Goal: Information Seeking & Learning: Learn about a topic

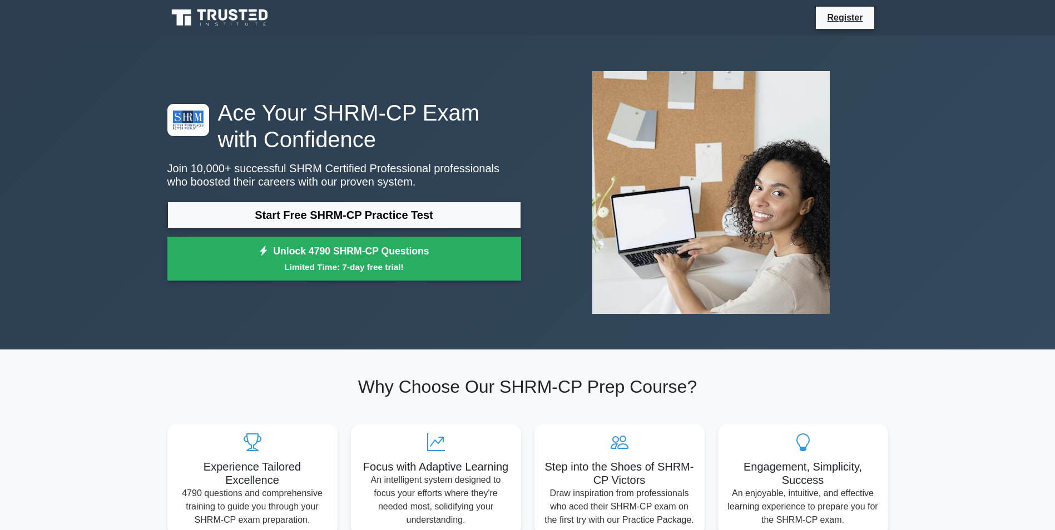
click at [312, 216] on link "Start Free SHRM-CP Practice Test" at bounding box center [344, 215] width 354 height 27
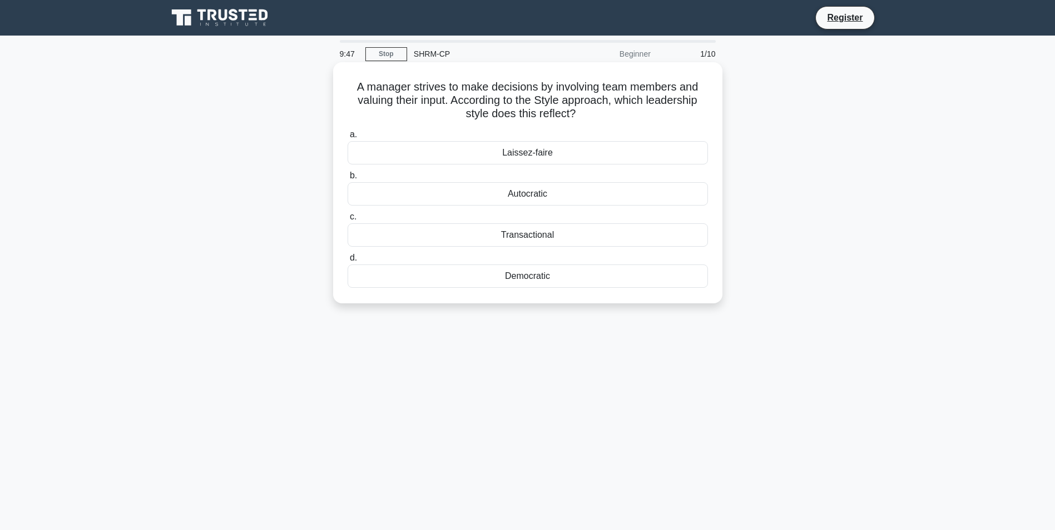
click at [440, 247] on div "Transactional" at bounding box center [527, 235] width 360 height 23
click at [347, 221] on input "c. Transactional" at bounding box center [347, 217] width 0 height 7
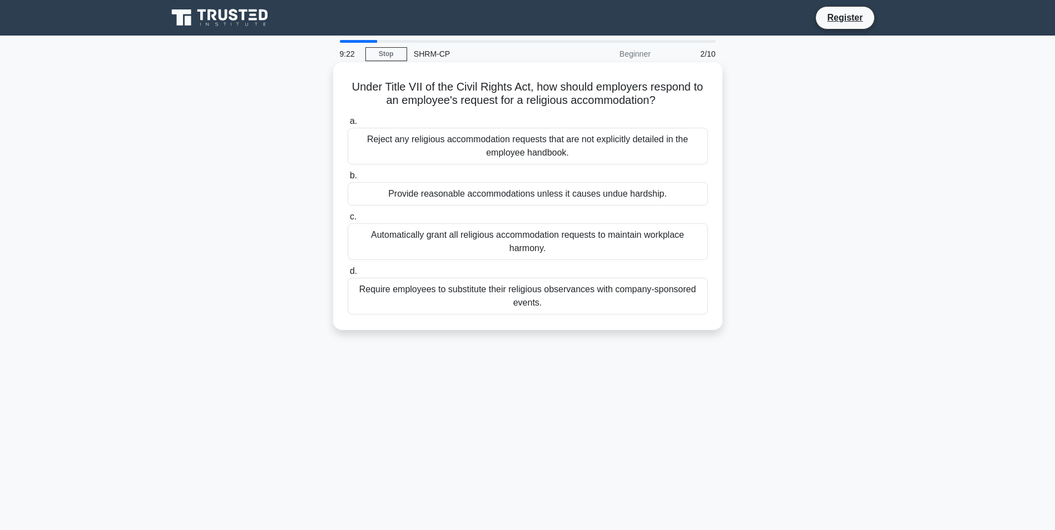
click at [613, 247] on div "Automatically grant all religious accommodation requests to maintain workplace …" at bounding box center [527, 242] width 360 height 37
click at [347, 221] on input "c. Automatically grant all religious accommodation requests to maintain workpla…" at bounding box center [347, 217] width 0 height 7
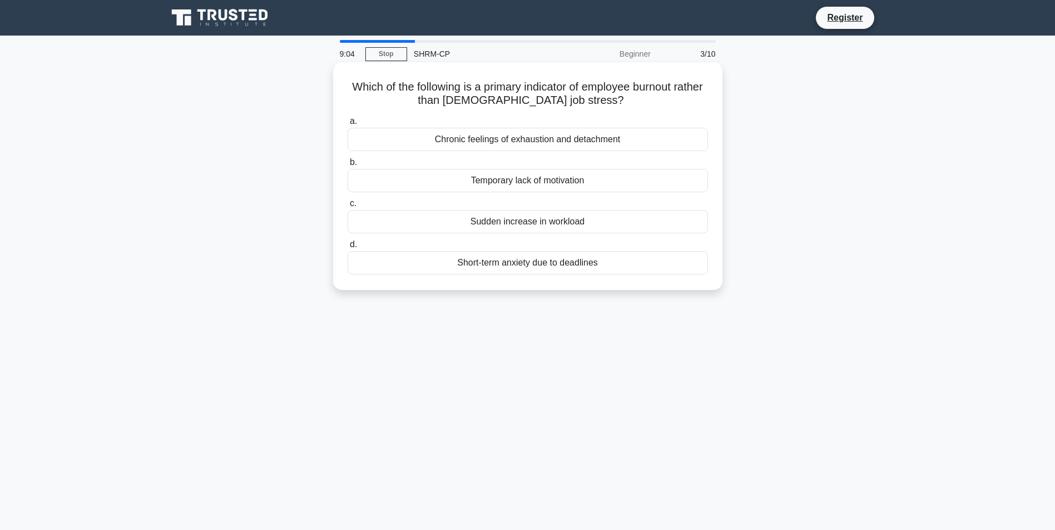
click at [528, 142] on div "Chronic feelings of exhaustion and detachment" at bounding box center [527, 139] width 360 height 23
click at [347, 125] on input "a. Chronic feelings of exhaustion and detachment" at bounding box center [347, 121] width 0 height 7
click at [570, 227] on div "Skill-based compensation" at bounding box center [527, 221] width 360 height 23
click at [347, 207] on input "c. Skill-based compensation" at bounding box center [347, 203] width 0 height 7
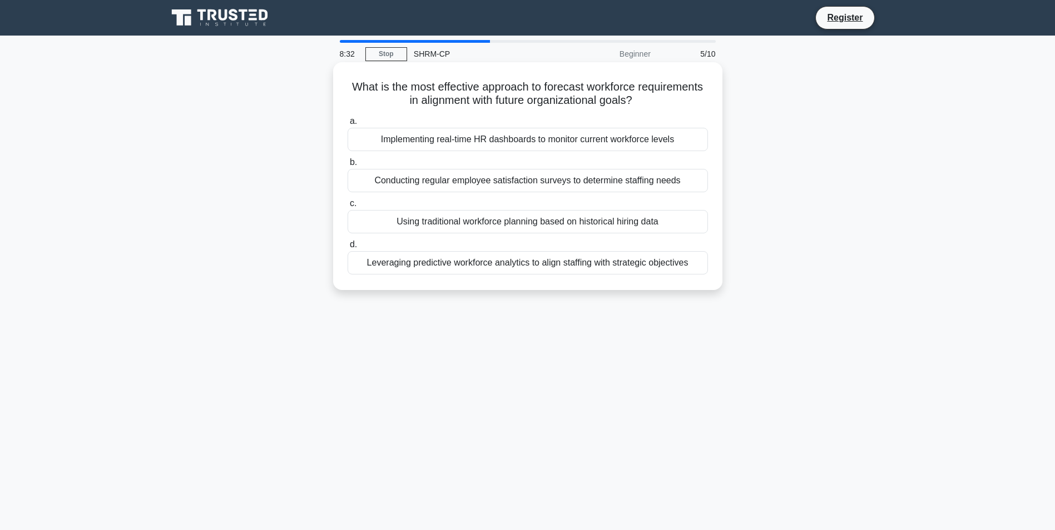
click at [560, 138] on div "Implementing real-time HR dashboards to monitor current workforce levels" at bounding box center [527, 139] width 360 height 23
click at [347, 125] on input "a. Implementing real-time HR dashboards to monitor current workforce levels" at bounding box center [347, 121] width 0 height 7
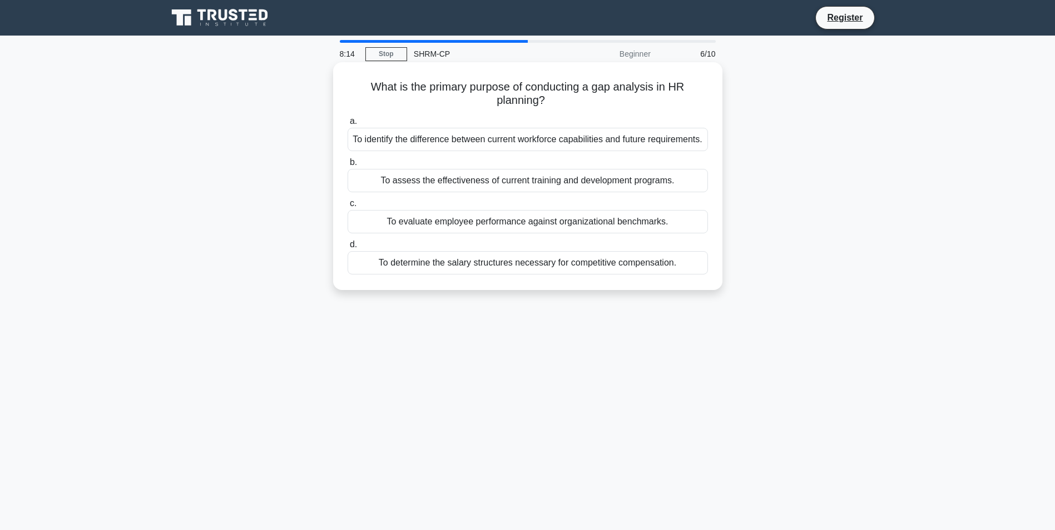
click at [577, 143] on div "To identify the difference between current workforce capabilities and future re…" at bounding box center [527, 139] width 360 height 23
click at [347, 125] on input "a. To identify the difference between current workforce capabilities and future…" at bounding box center [347, 121] width 0 height 7
click at [641, 222] on div "To verify that all organizational policies comply with current labor laws." at bounding box center [527, 221] width 360 height 23
click at [347, 207] on input "c. To verify that all organizational policies comply with current labor laws." at bounding box center [347, 203] width 0 height 7
click at [524, 219] on div "Clearly defining the skill requirements and levels for each position" at bounding box center [527, 221] width 360 height 23
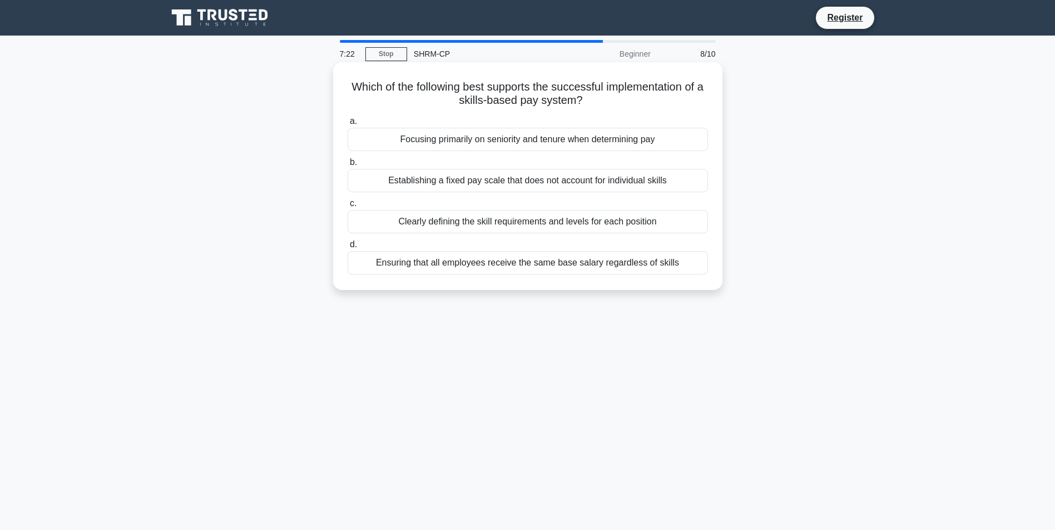
click at [347, 207] on input "c. Clearly defining the skill requirements and levels for each position" at bounding box center [347, 203] width 0 height 7
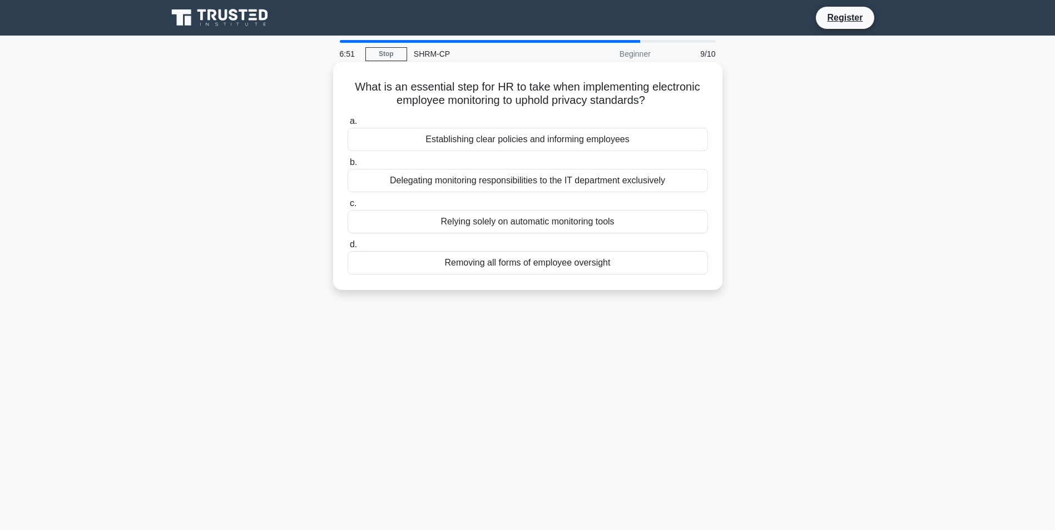
click at [564, 140] on div "Establishing clear policies and informing employees" at bounding box center [527, 139] width 360 height 23
click at [347, 125] on input "a. Establishing clear policies and informing employees" at bounding box center [347, 121] width 0 height 7
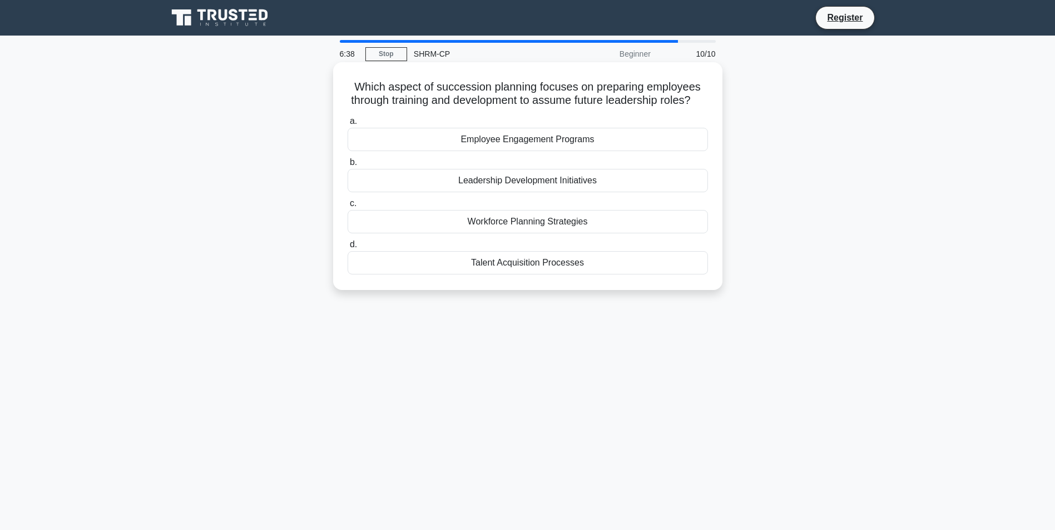
click at [583, 192] on div "Leadership Development Initiatives" at bounding box center [527, 180] width 360 height 23
click at [347, 166] on input "b. Leadership Development Initiatives" at bounding box center [347, 162] width 0 height 7
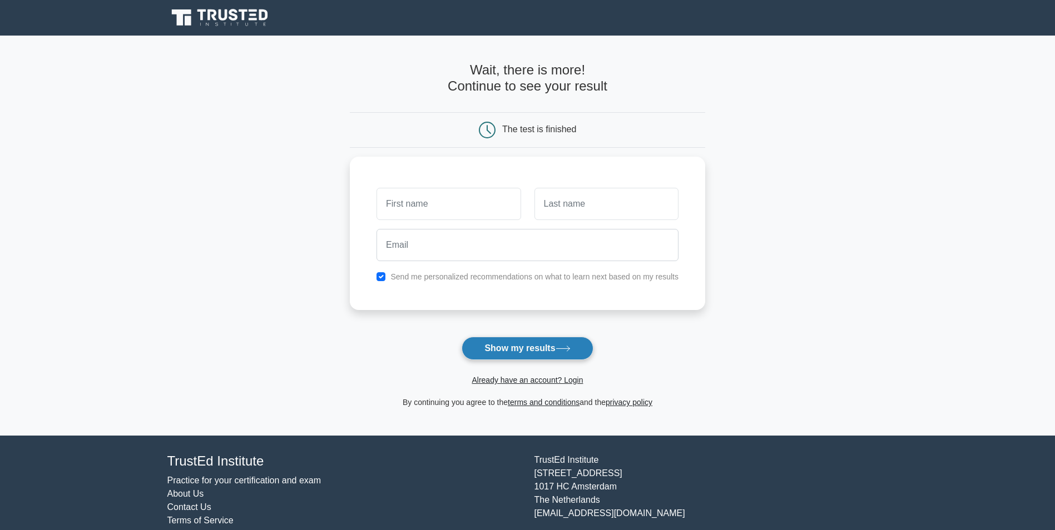
click at [567, 346] on icon at bounding box center [562, 349] width 15 height 6
click at [459, 203] on input "text" at bounding box center [448, 201] width 144 height 32
type input "maha"
click at [537, 196] on input "text" at bounding box center [606, 201] width 144 height 32
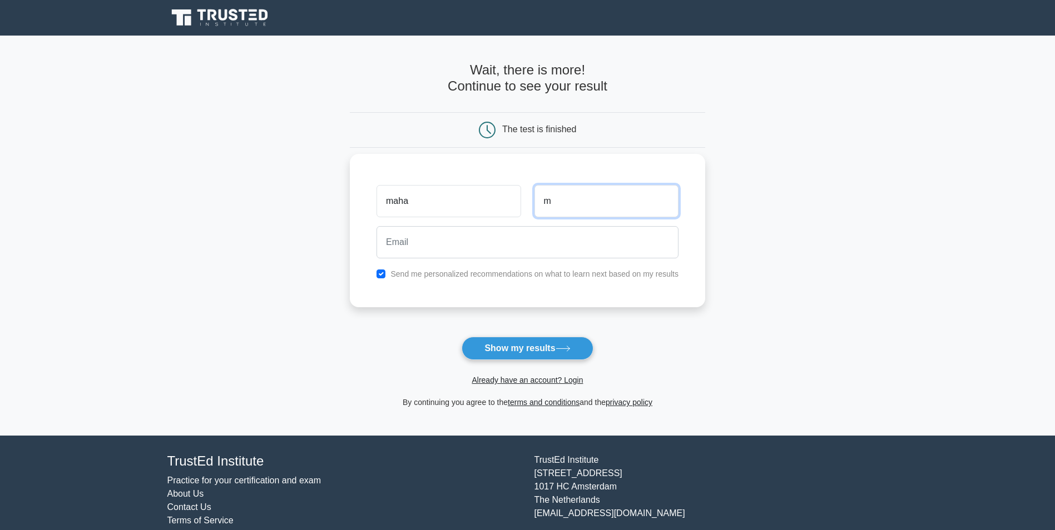
type input "m"
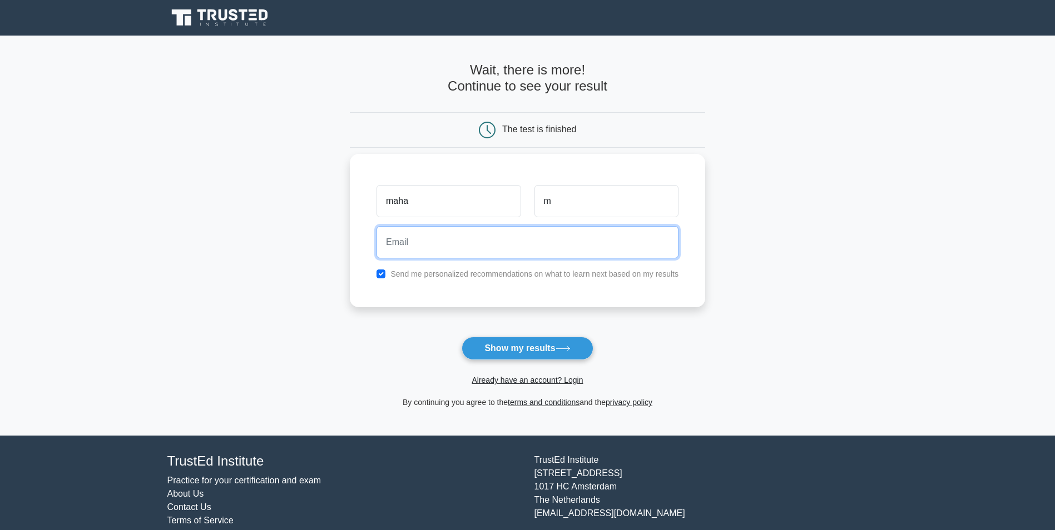
click at [527, 240] on input "email" at bounding box center [527, 242] width 302 height 32
type input "memamo_memamo@hotmail.com"
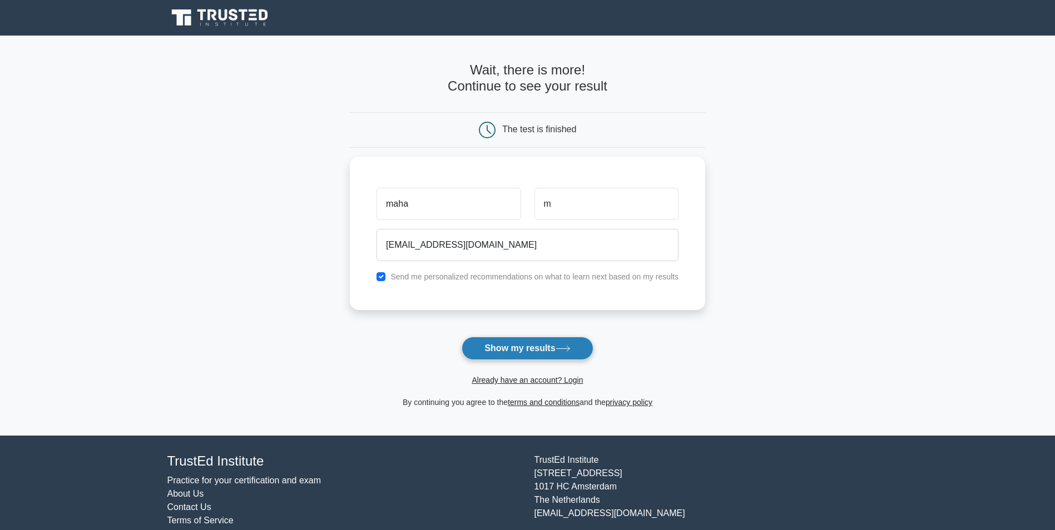
click at [484, 353] on button "Show my results" at bounding box center [526, 348] width 131 height 23
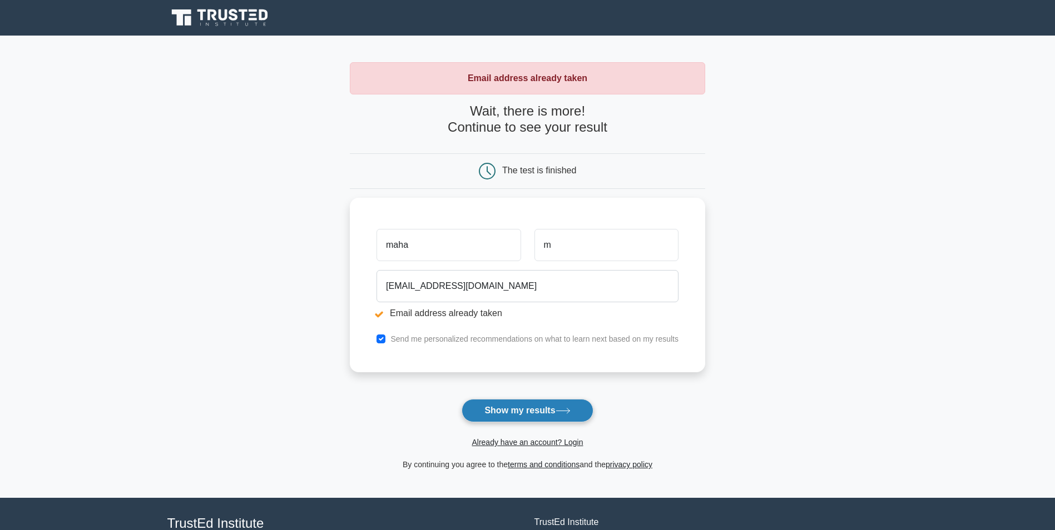
click at [512, 416] on button "Show my results" at bounding box center [526, 410] width 131 height 23
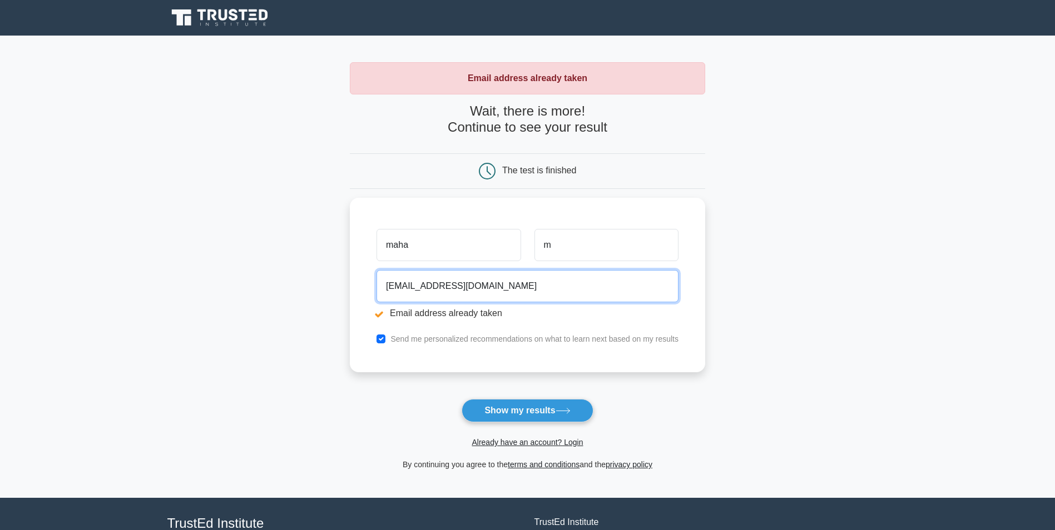
drag, startPoint x: 456, startPoint y: 282, endPoint x: 316, endPoint y: 266, distance: 141.0
click at [316, 266] on main "Email address already taken Wait, there is more! Continue to see your result Th…" at bounding box center [527, 267] width 1055 height 463
type input "m_baaisherh@hotmail.com"
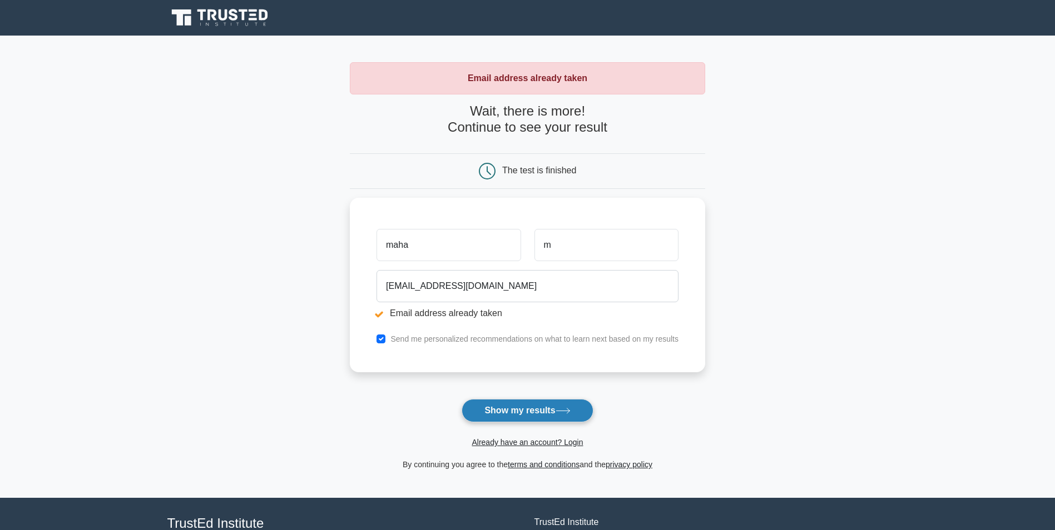
click at [565, 414] on icon at bounding box center [562, 411] width 15 height 6
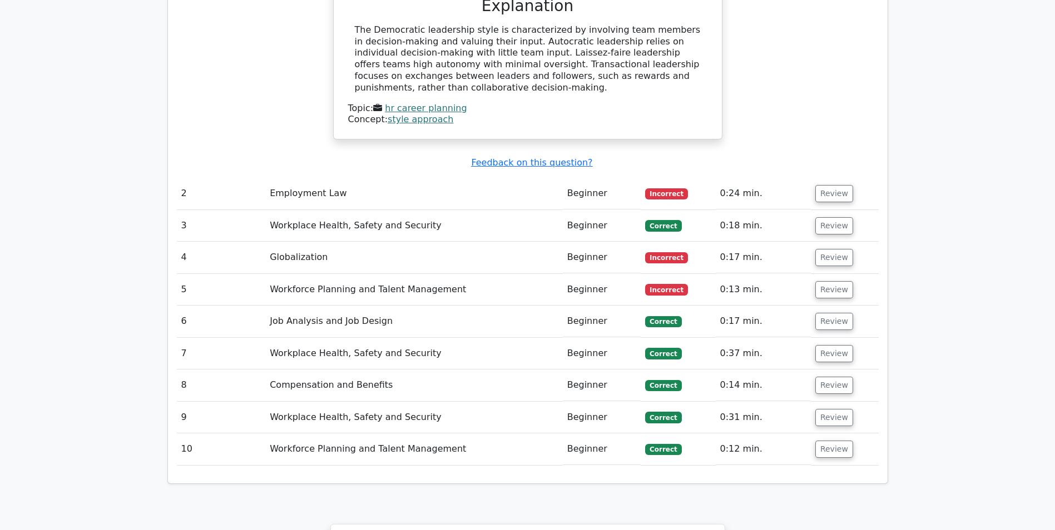
scroll to position [1223, 0]
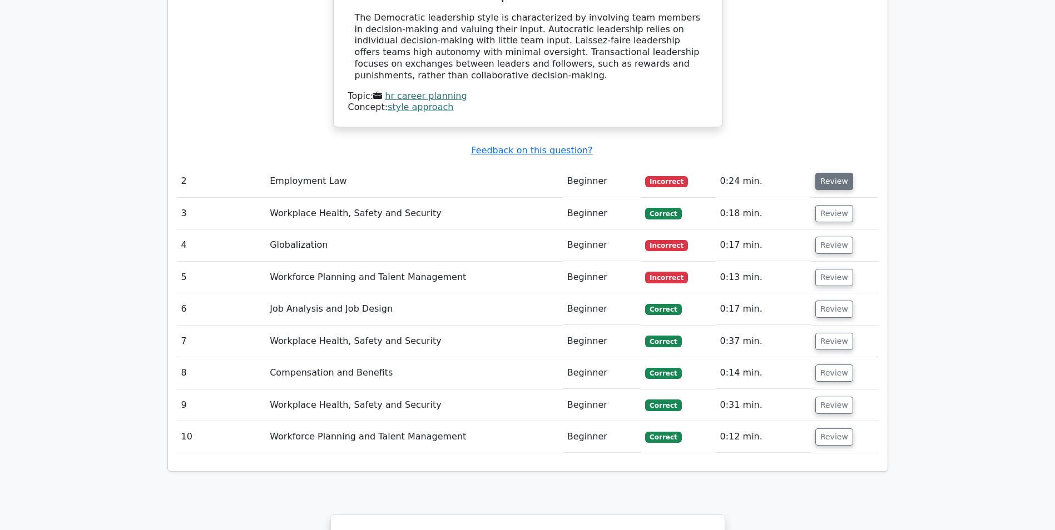
click at [838, 173] on button "Review" at bounding box center [834, 181] width 38 height 17
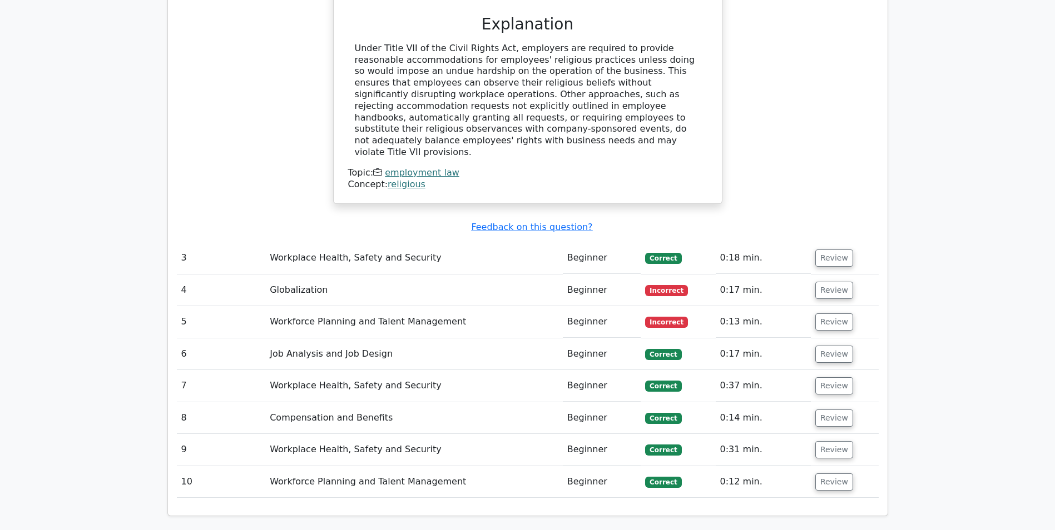
scroll to position [1668, 0]
click at [827, 249] on button "Review" at bounding box center [834, 257] width 38 height 17
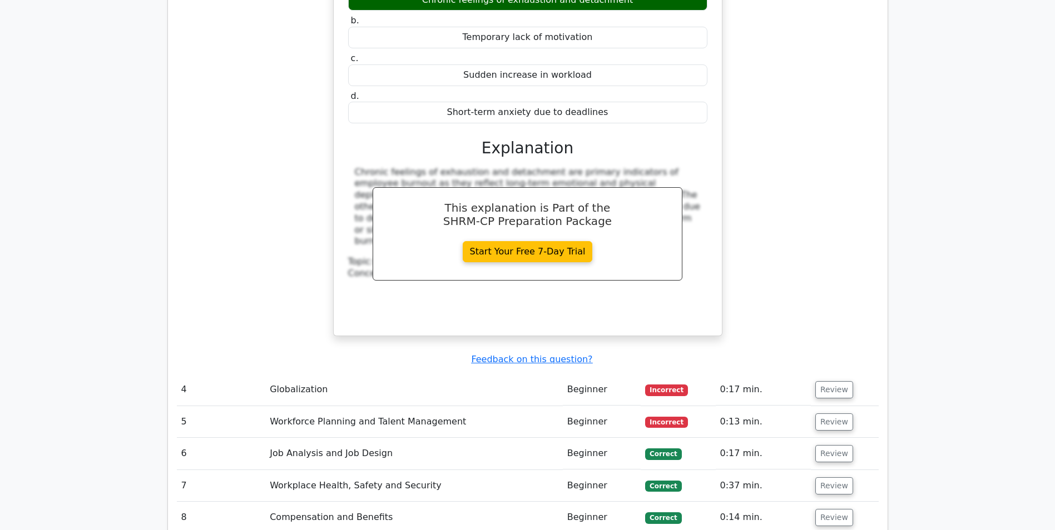
scroll to position [2168, 0]
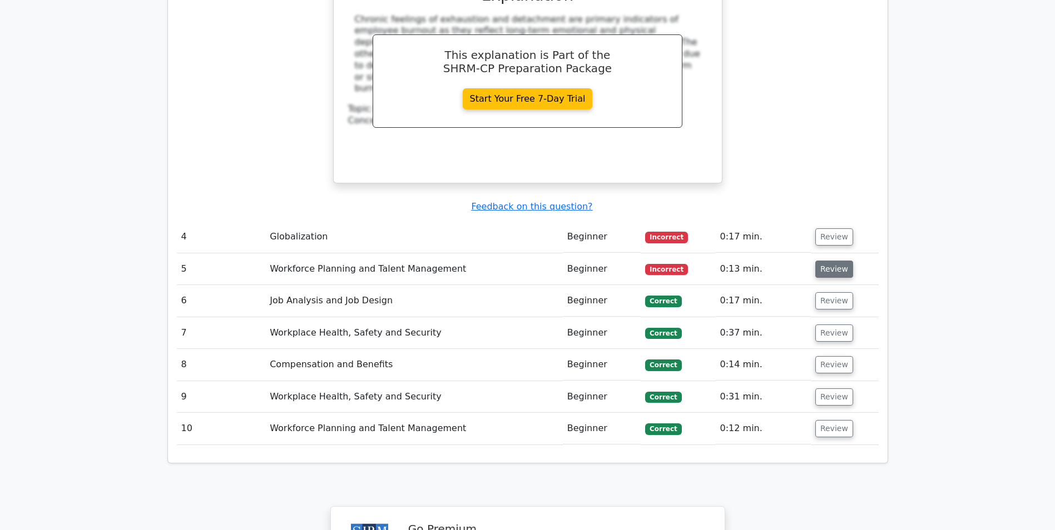
click at [832, 261] on button "Review" at bounding box center [834, 269] width 38 height 17
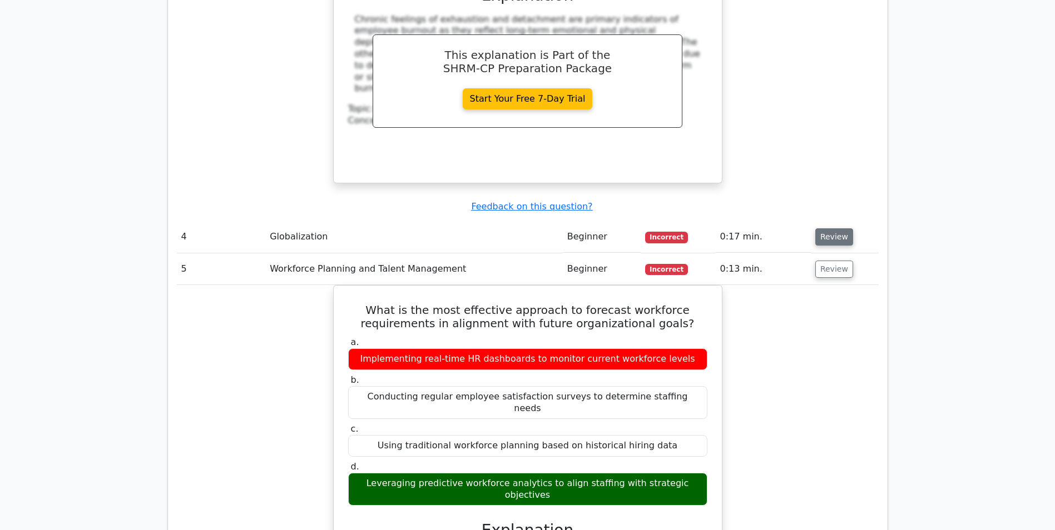
click at [829, 229] on button "Review" at bounding box center [834, 237] width 38 height 17
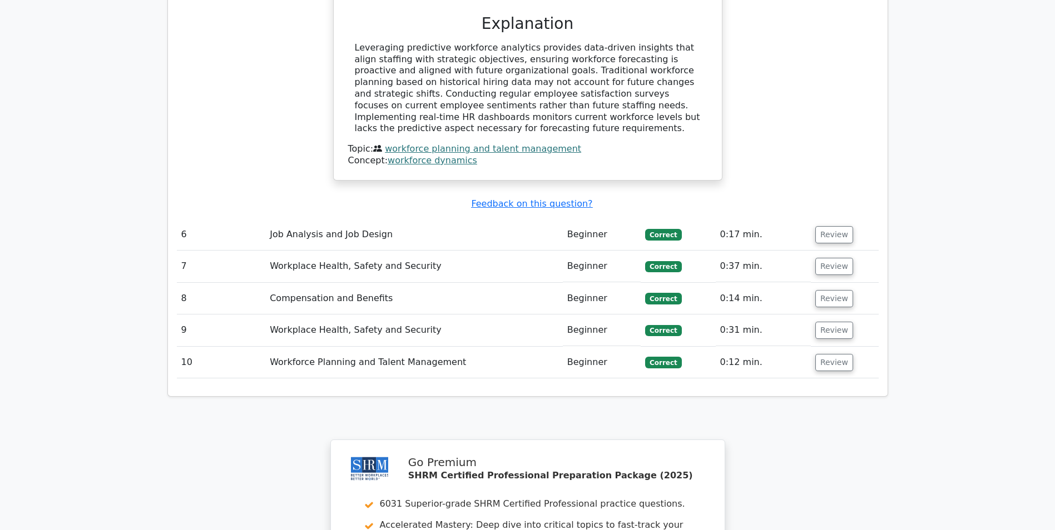
scroll to position [3082, 0]
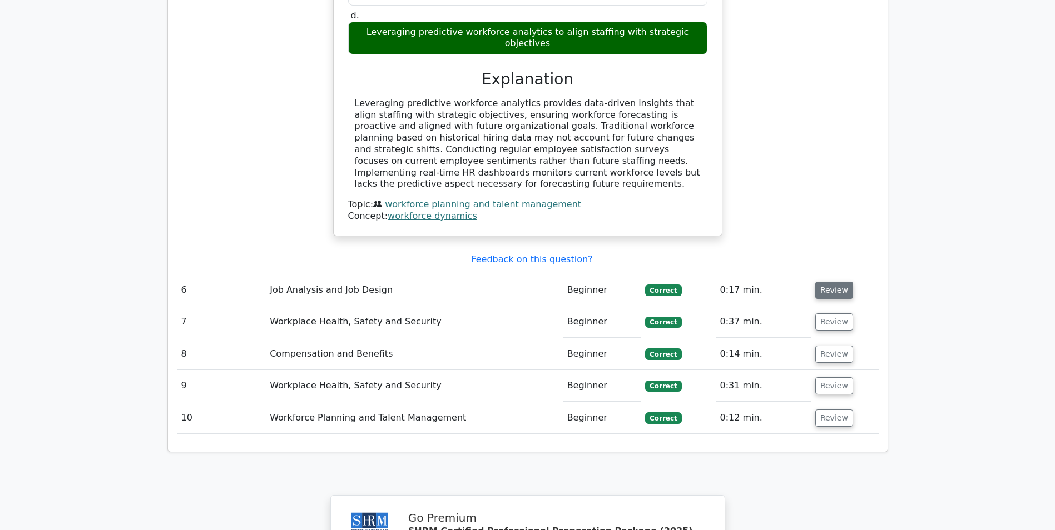
click at [826, 282] on button "Review" at bounding box center [834, 290] width 38 height 17
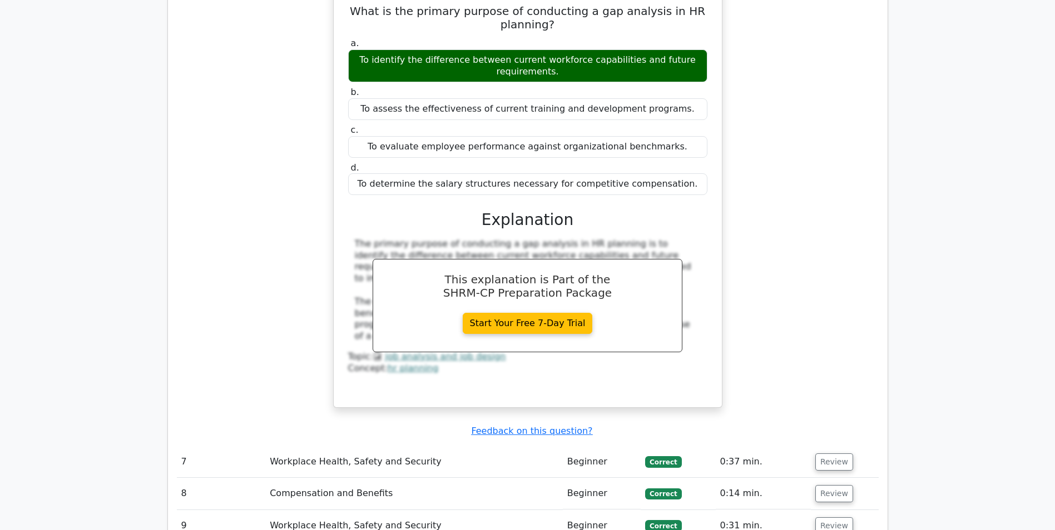
scroll to position [3582, 0]
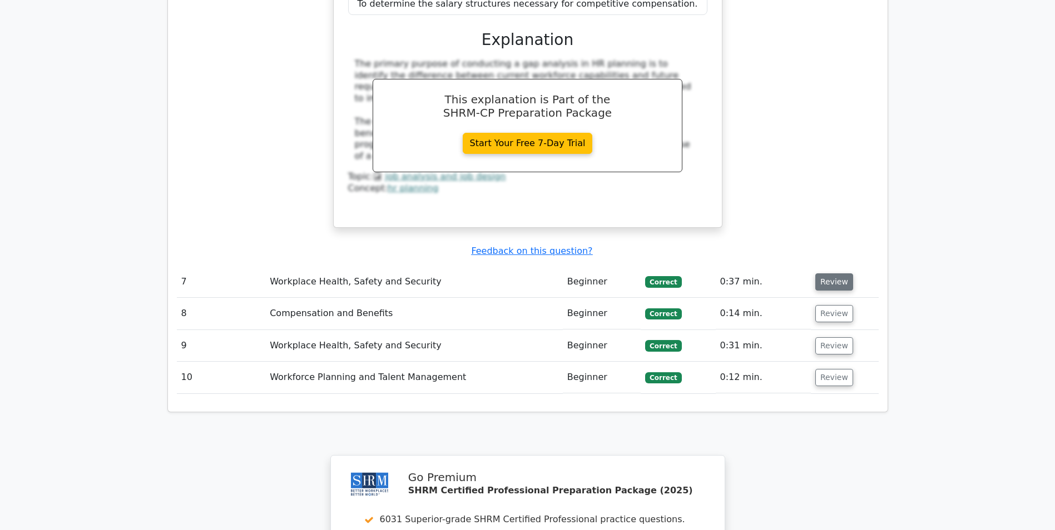
click at [829, 274] on button "Review" at bounding box center [834, 282] width 38 height 17
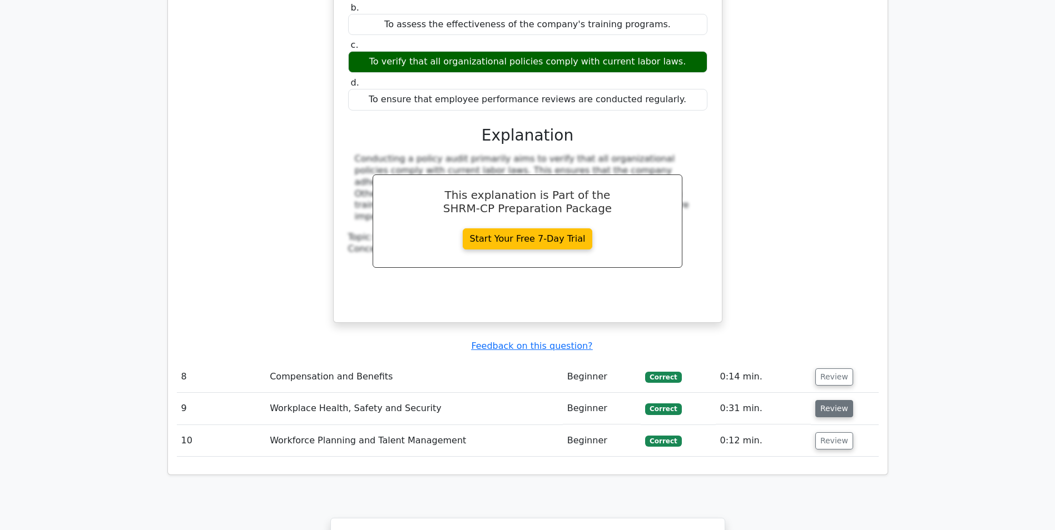
scroll to position [3971, 0]
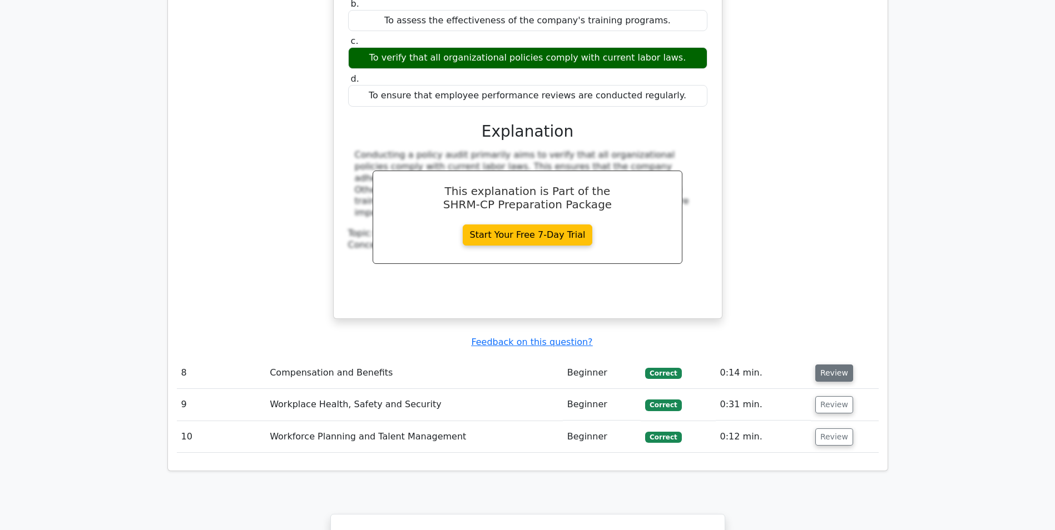
click at [831, 365] on button "Review" at bounding box center [834, 373] width 38 height 17
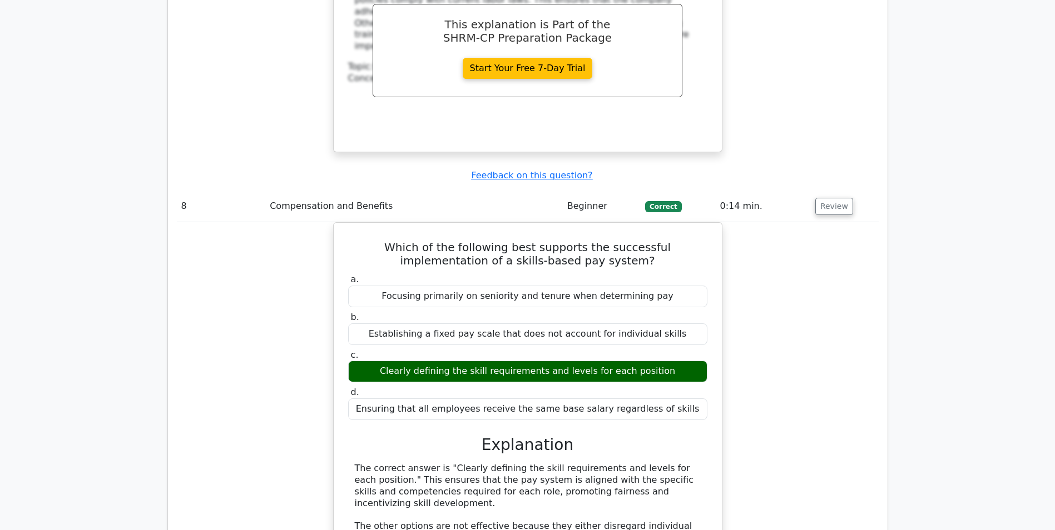
scroll to position [4305, 0]
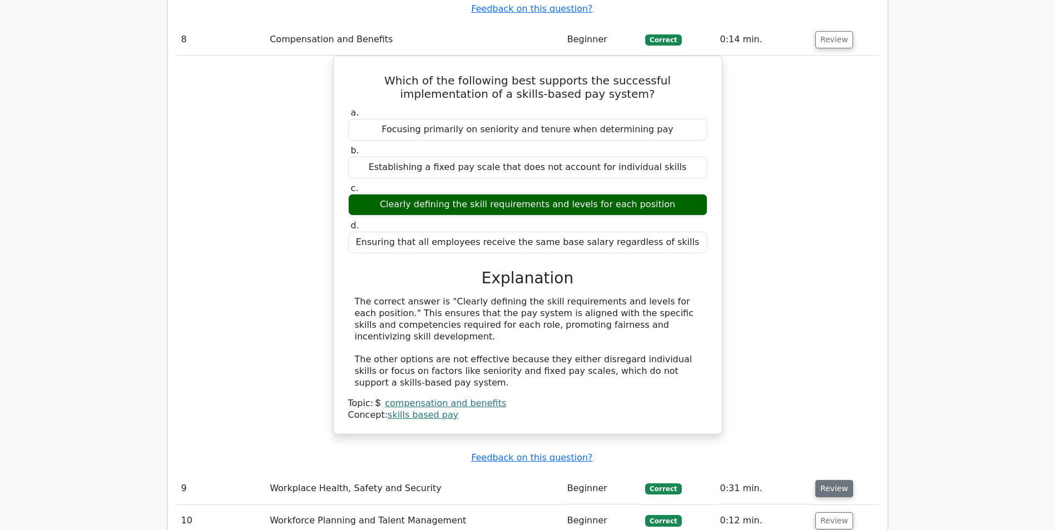
click at [845, 480] on button "Review" at bounding box center [834, 488] width 38 height 17
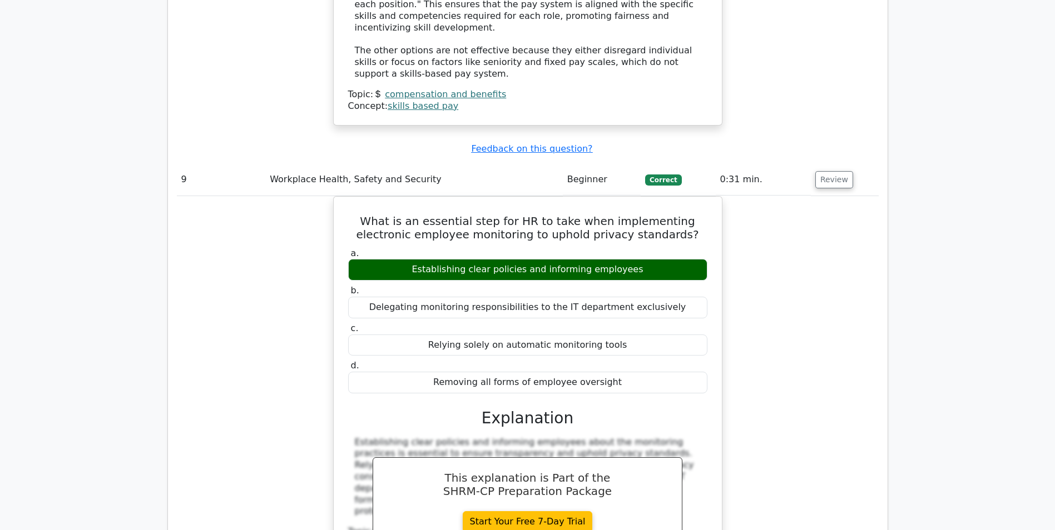
scroll to position [4694, 0]
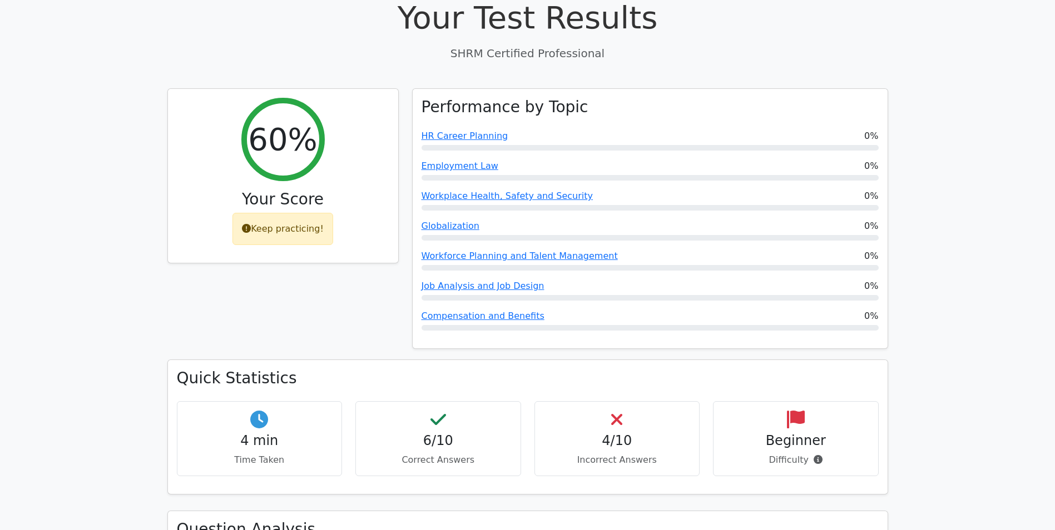
scroll to position [358, 0]
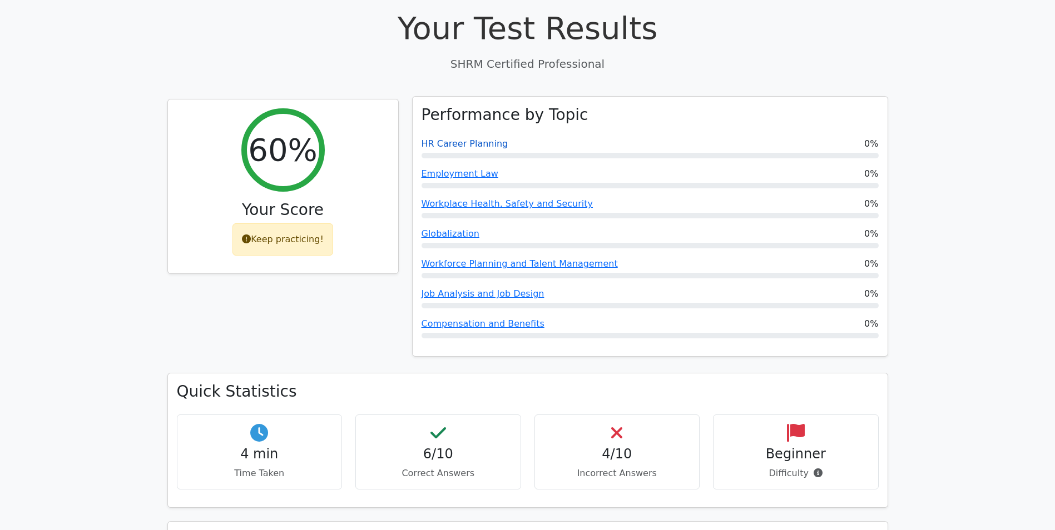
click at [461, 138] on link "HR Career Planning" at bounding box center [464, 143] width 87 height 11
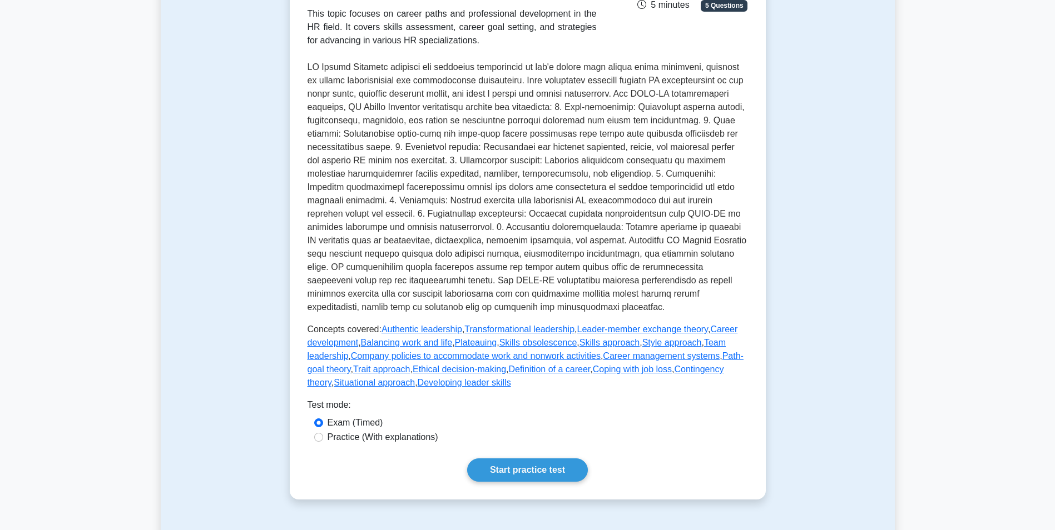
scroll to position [278, 0]
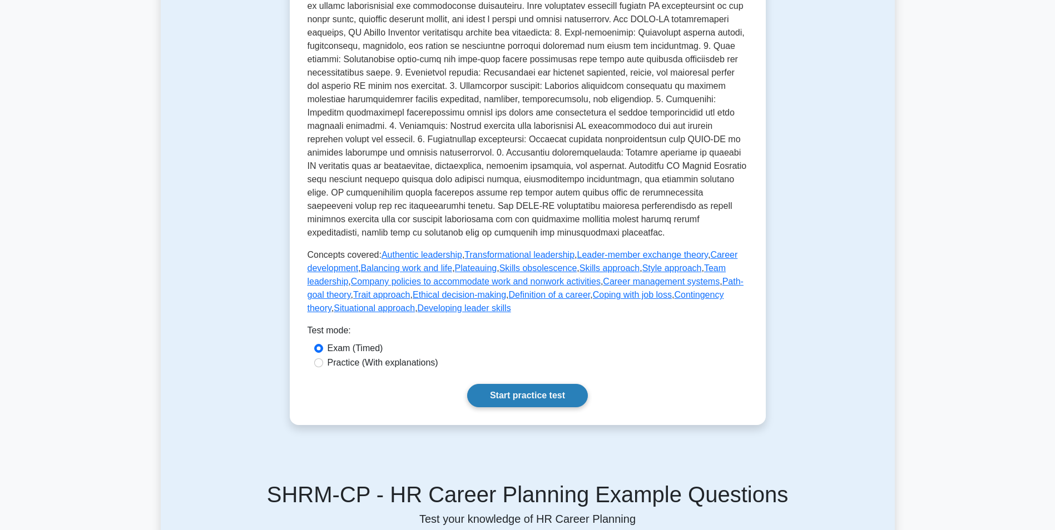
click at [501, 393] on link "Start practice test" at bounding box center [527, 395] width 121 height 23
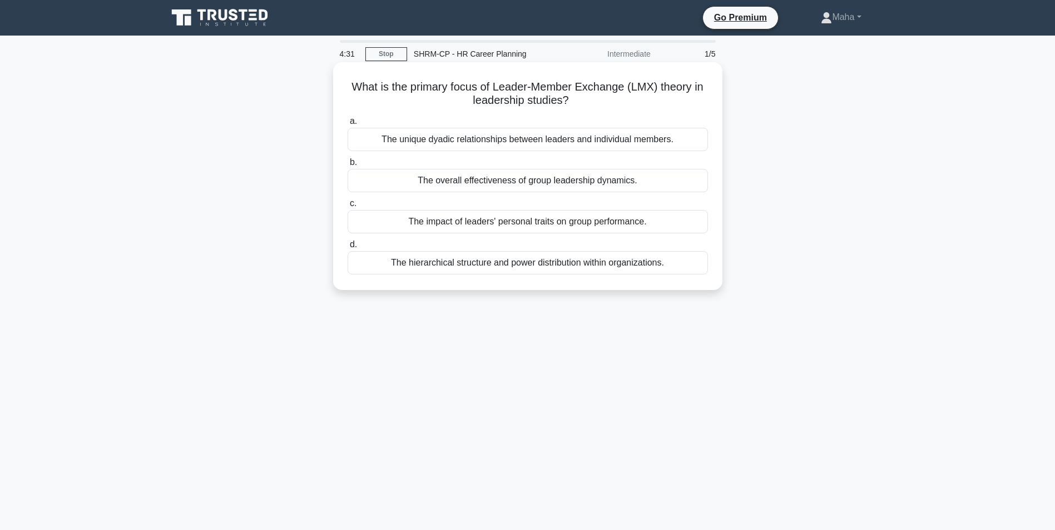
click at [581, 224] on div "The impact of leaders' personal traits on group performance." at bounding box center [527, 221] width 360 height 23
click at [347, 207] on input "c. The impact of leaders' personal traits on group performance." at bounding box center [347, 203] width 0 height 7
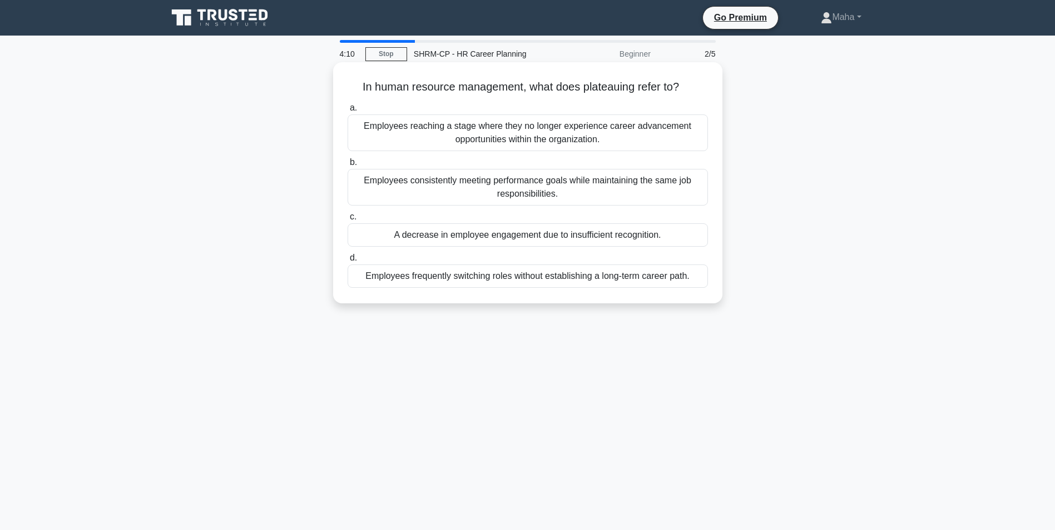
click at [579, 132] on div "Employees reaching a stage where they no longer experience career advancement o…" at bounding box center [527, 133] width 360 height 37
click at [347, 112] on input "a. Employees reaching a stage where they no longer experience career advancemen…" at bounding box center [347, 108] width 0 height 7
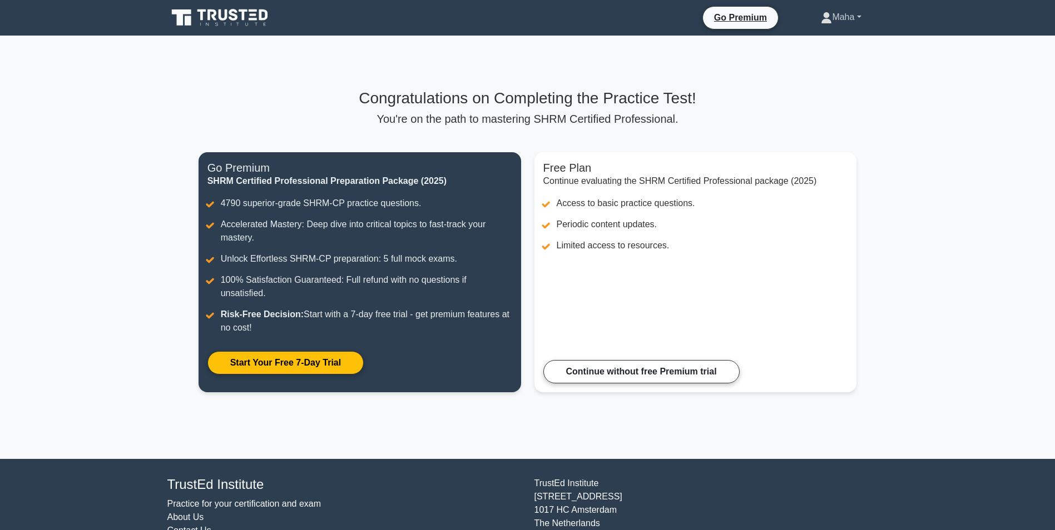
click at [861, 19] on link "Maha" at bounding box center [840, 17] width 93 height 22
click at [828, 56] on link "Settings" at bounding box center [839, 61] width 88 height 18
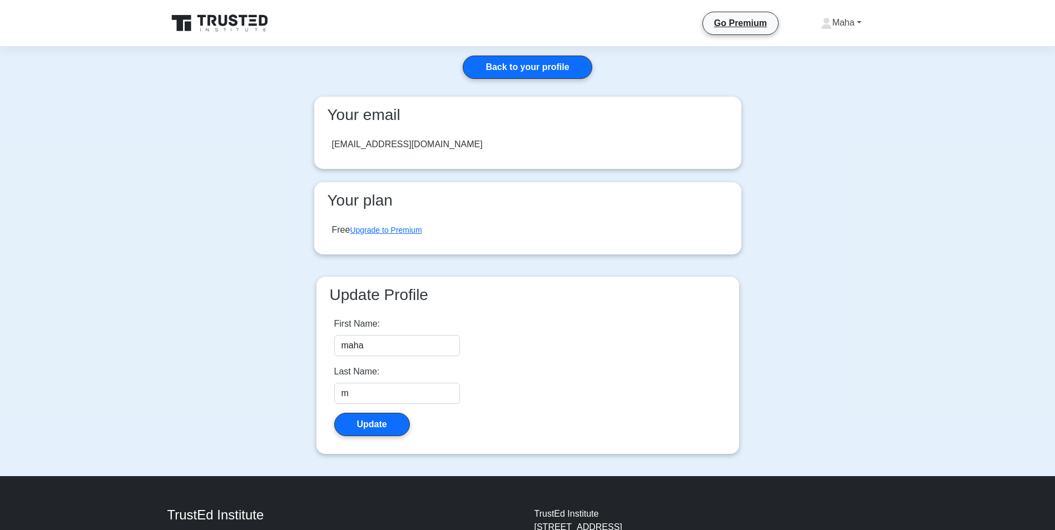
click at [850, 26] on link "Maha" at bounding box center [840, 23] width 93 height 22
click at [827, 51] on link "Profile" at bounding box center [839, 49] width 88 height 18
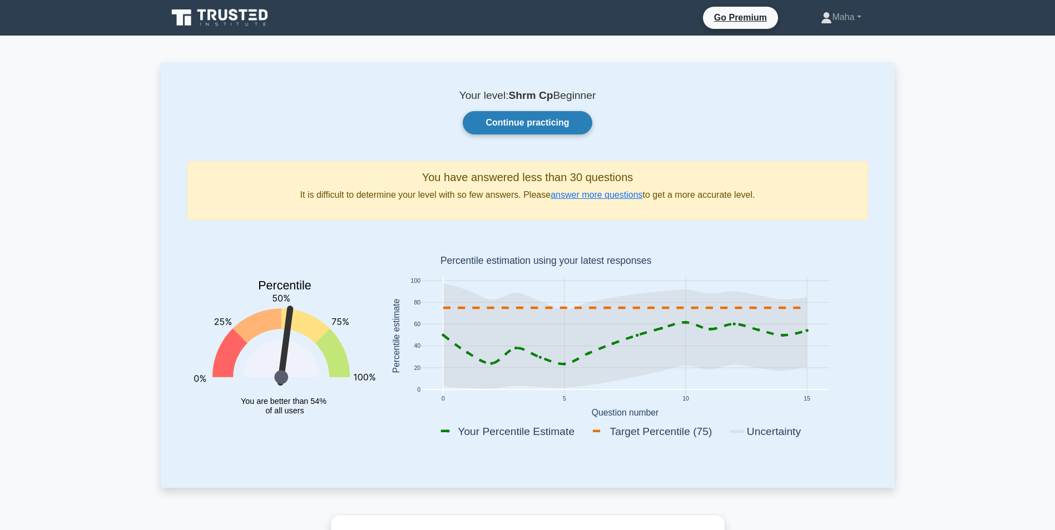
click at [561, 123] on link "Continue practicing" at bounding box center [527, 122] width 129 height 23
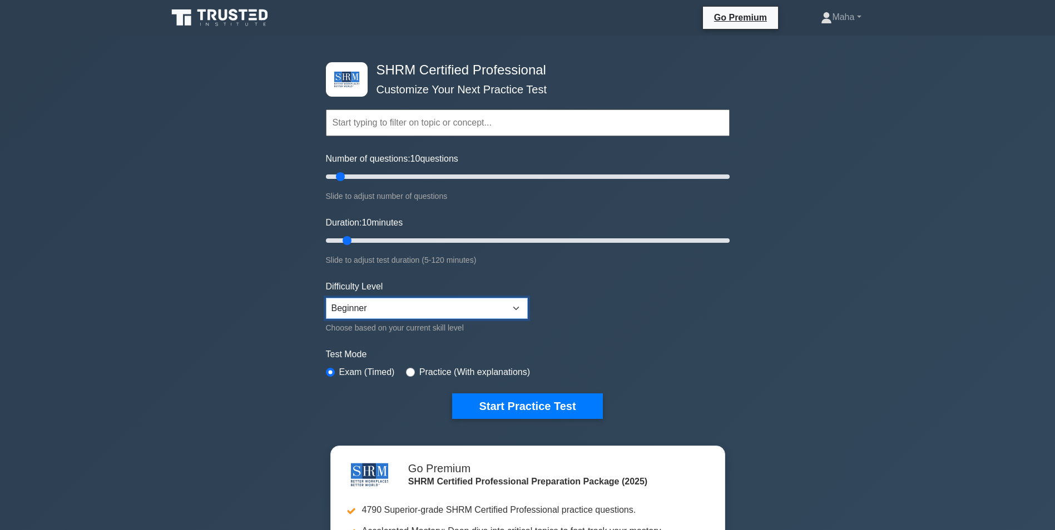
click at [506, 307] on select "Beginner Intermediate Expert" at bounding box center [427, 308] width 202 height 21
select select "expert"
click at [326, 298] on select "Beginner Intermediate Expert" at bounding box center [427, 308] width 202 height 21
click at [492, 402] on button "Start Practice Test" at bounding box center [527, 407] width 150 height 26
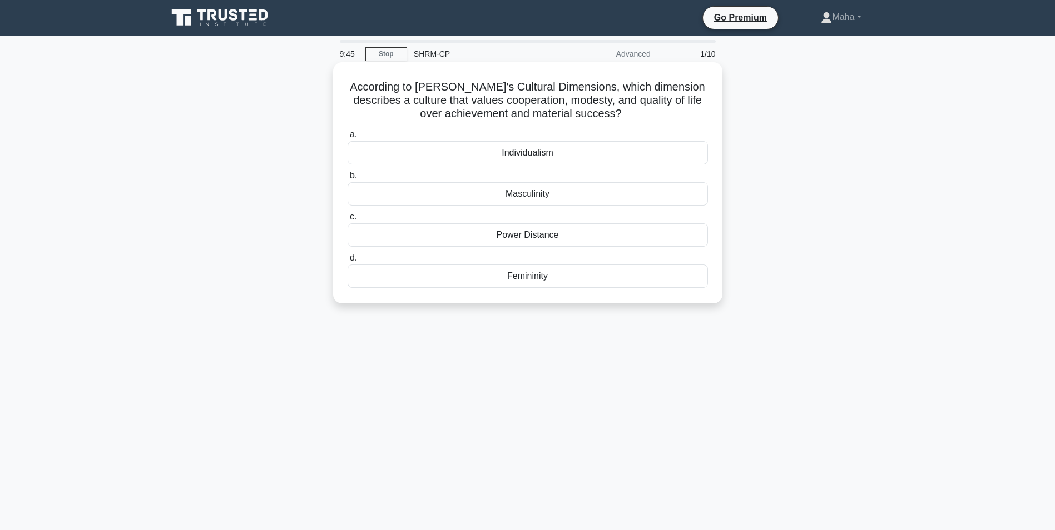
click at [539, 158] on div "Individualism" at bounding box center [527, 152] width 360 height 23
click at [347, 138] on input "a. Individualism" at bounding box center [347, 134] width 0 height 7
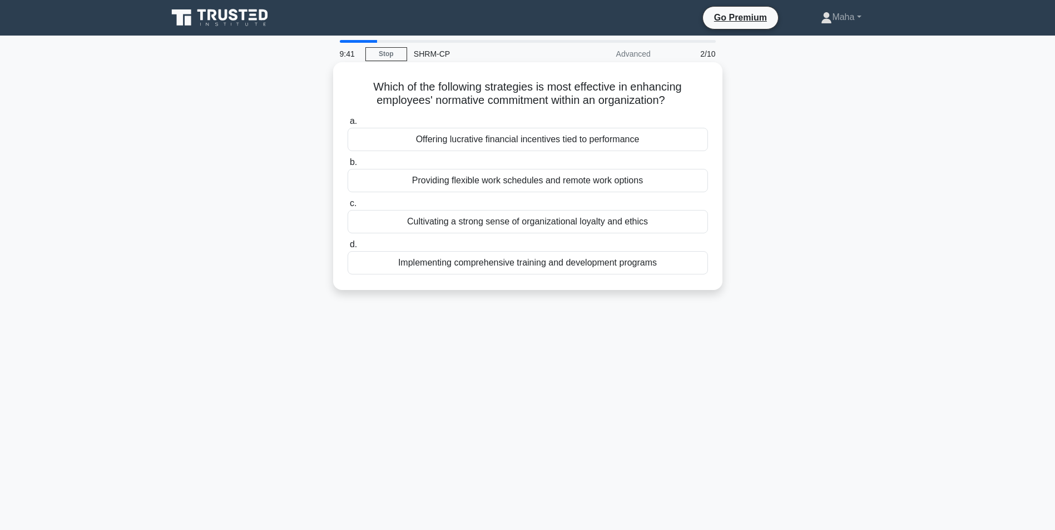
click at [518, 176] on div "Providing flexible work schedules and remote work options" at bounding box center [527, 180] width 360 height 23
click at [347, 166] on input "b. Providing flexible work schedules and remote work options" at bounding box center [347, 162] width 0 height 7
click at [514, 180] on div "Develop and maintain a written affirmative action plan addressing workforce div…" at bounding box center [527, 180] width 360 height 23
click at [347, 166] on input "b. Develop and maintain a written affirmative action plan addressing workforce …" at bounding box center [347, 162] width 0 height 7
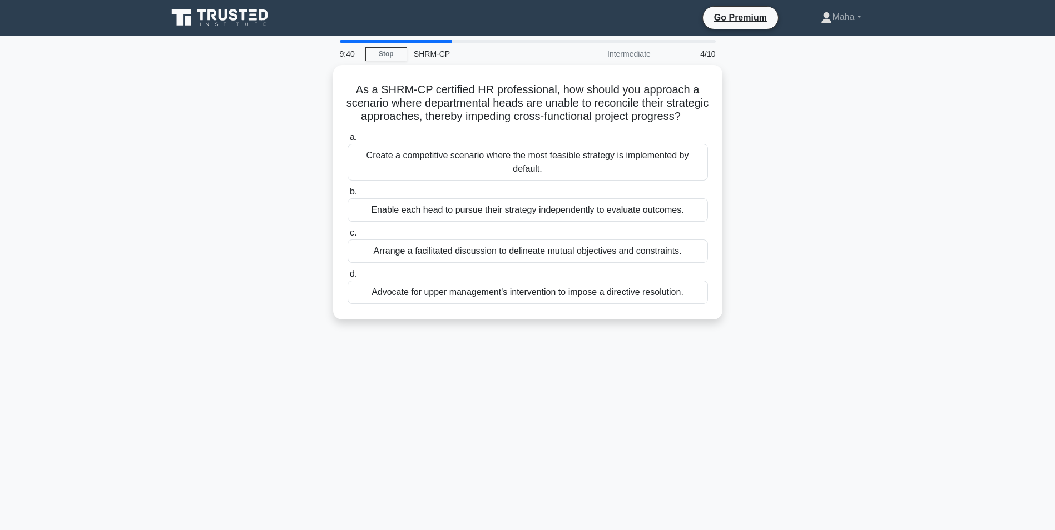
click at [514, 180] on div "Create a competitive scenario where the most feasible strategy is implemented b…" at bounding box center [527, 162] width 360 height 37
click at [347, 141] on input "a. Create a competitive scenario where the most feasible strategy is implemente…" at bounding box center [347, 137] width 0 height 7
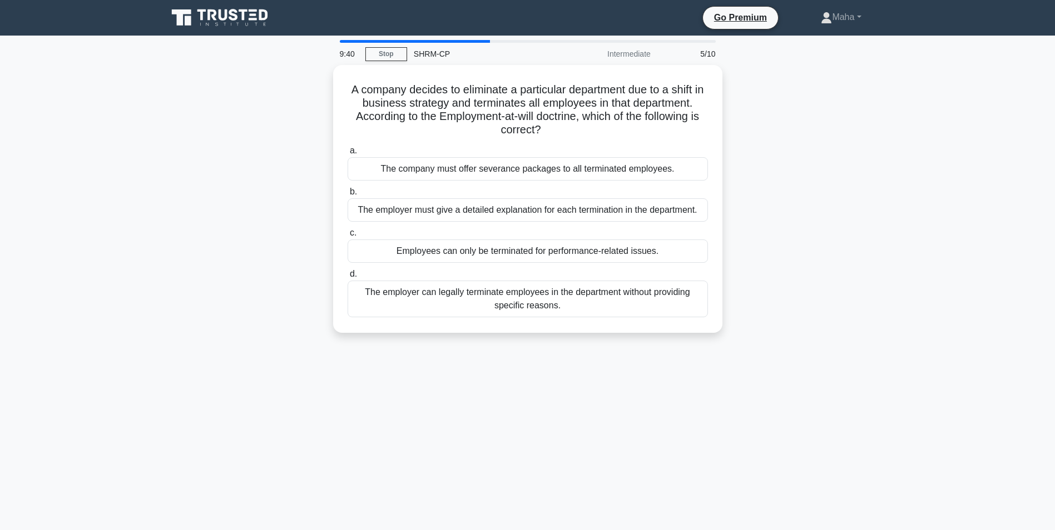
click at [514, 180] on div "a. The company must offer severance packages to all terminated employees. b. Th…" at bounding box center [528, 231] width 374 height 178
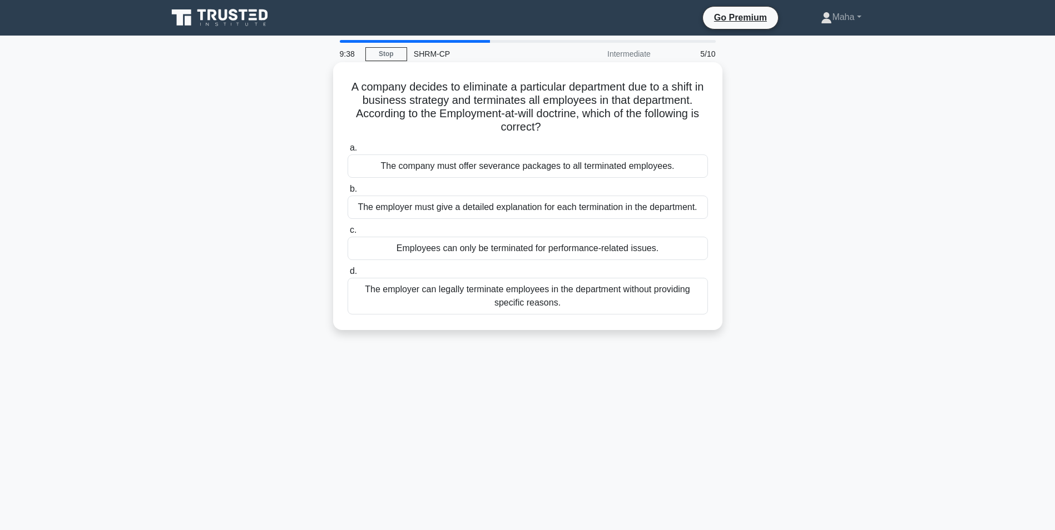
drag, startPoint x: 514, startPoint y: 180, endPoint x: 478, endPoint y: 251, distance: 79.6
click at [478, 251] on div "Employees can only be terminated for performance-related issues." at bounding box center [527, 248] width 360 height 23
click at [347, 234] on input "c. Employees can only be terminated for performance-related issues." at bounding box center [347, 230] width 0 height 7
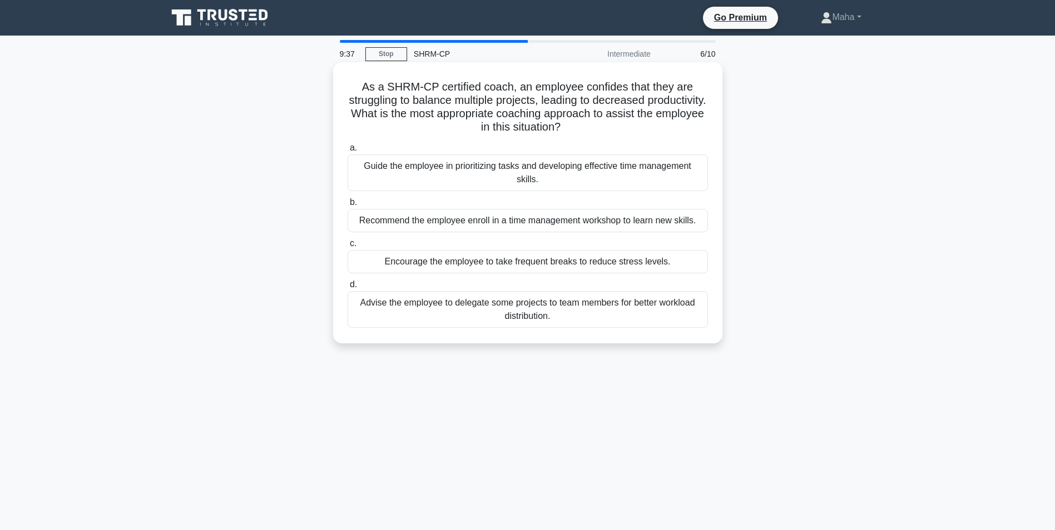
click at [484, 310] on div "Advise the employee to delegate some projects to team members for better worklo…" at bounding box center [527, 309] width 360 height 37
click at [347, 289] on input "d. Advise the employee to delegate some projects to team members for better wor…" at bounding box center [347, 284] width 0 height 7
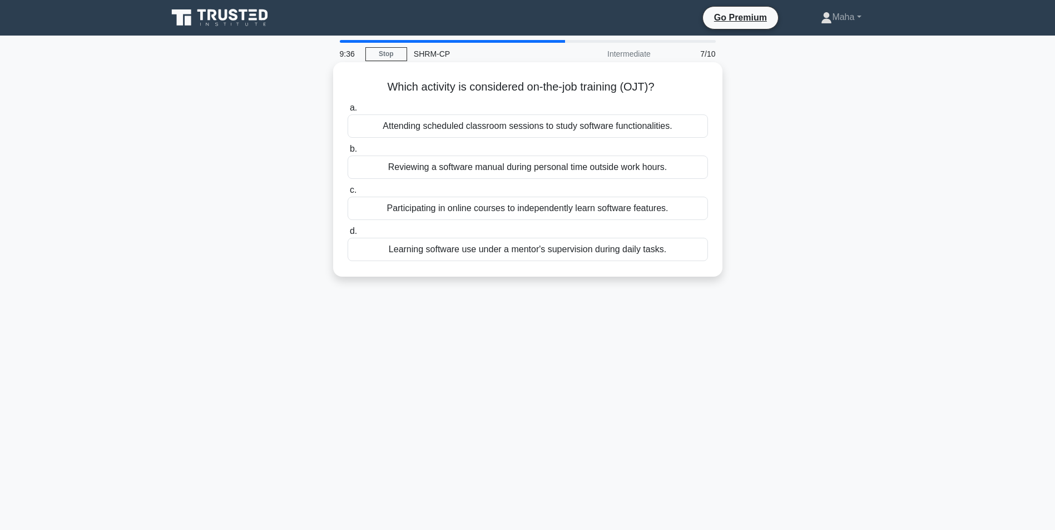
click at [499, 122] on div "Attending scheduled classroom sessions to study software functionalities." at bounding box center [527, 126] width 360 height 23
click at [347, 112] on input "a. Attending scheduled classroom sessions to study software functionalities." at bounding box center [347, 108] width 0 height 7
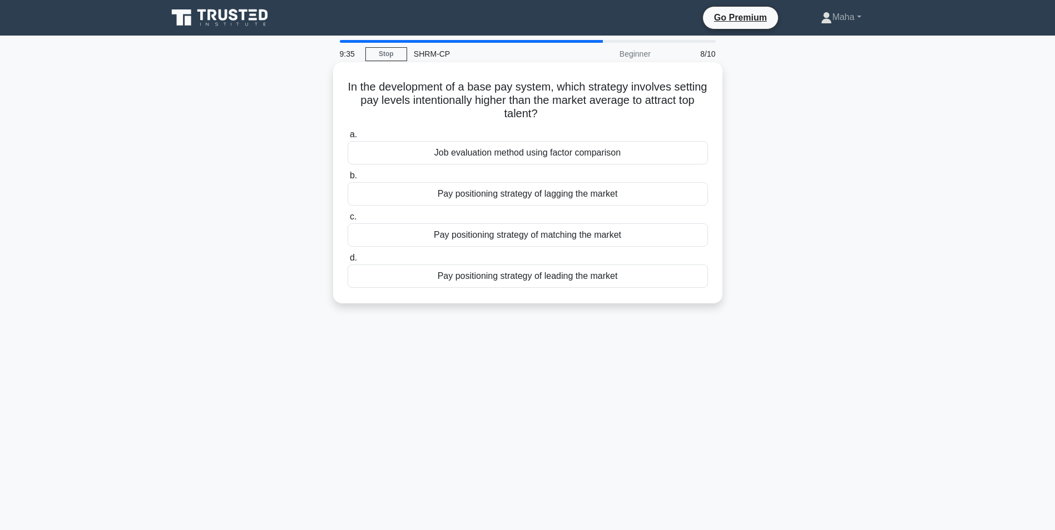
click at [494, 193] on div "Pay positioning strategy of lagging the market" at bounding box center [527, 193] width 360 height 23
click at [347, 180] on input "b. Pay positioning strategy of lagging the market" at bounding box center [347, 175] width 0 height 7
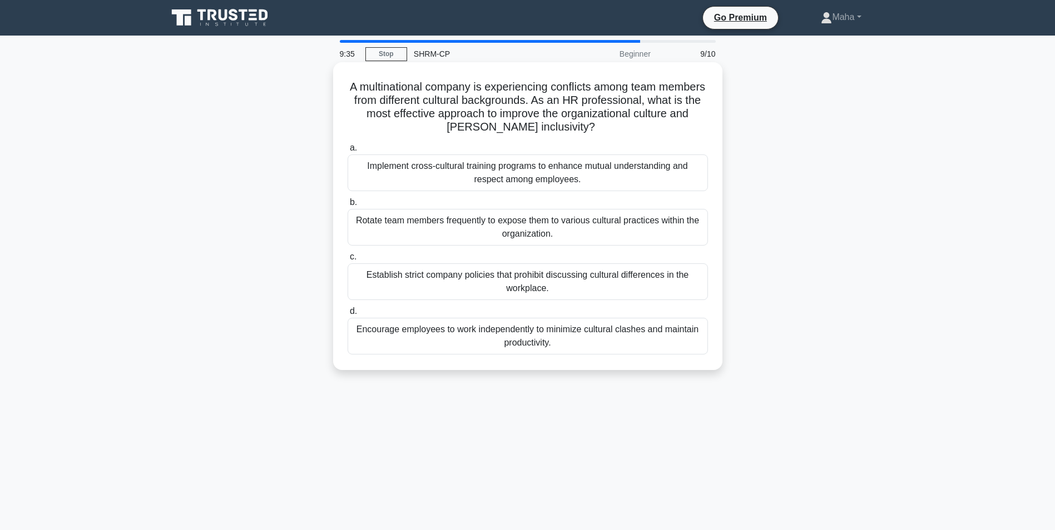
click at [494, 167] on div "Implement cross-cultural training programs to enhance mutual understanding and …" at bounding box center [527, 173] width 360 height 37
click at [347, 152] on input "a. Implement cross-cultural training programs to enhance mutual understanding a…" at bounding box center [347, 148] width 0 height 7
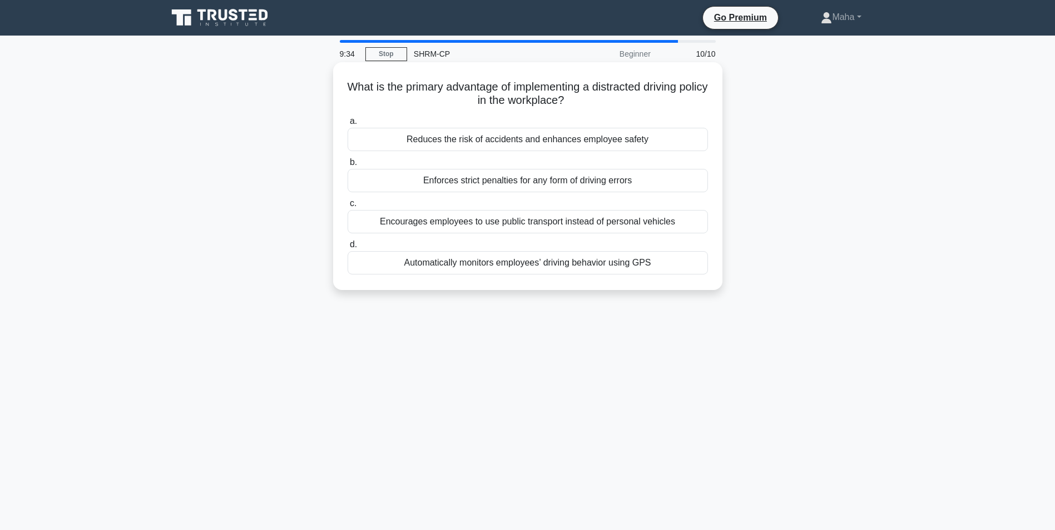
click at [492, 183] on div "Enforces strict penalties for any form of driving errors" at bounding box center [527, 180] width 360 height 23
click at [347, 166] on input "b. Enforces strict penalties for any form of driving errors" at bounding box center [347, 162] width 0 height 7
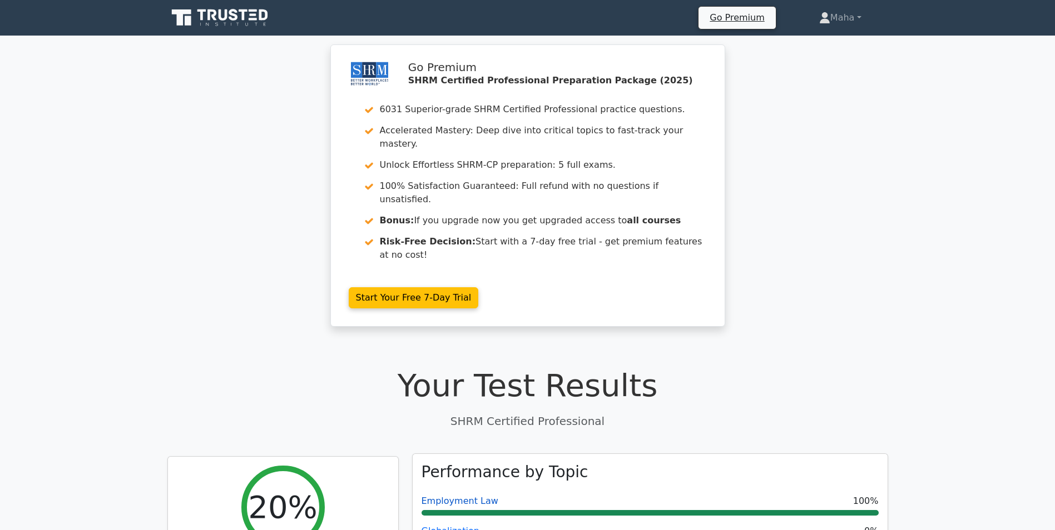
click at [454, 496] on link "Employment Law" at bounding box center [459, 501] width 77 height 11
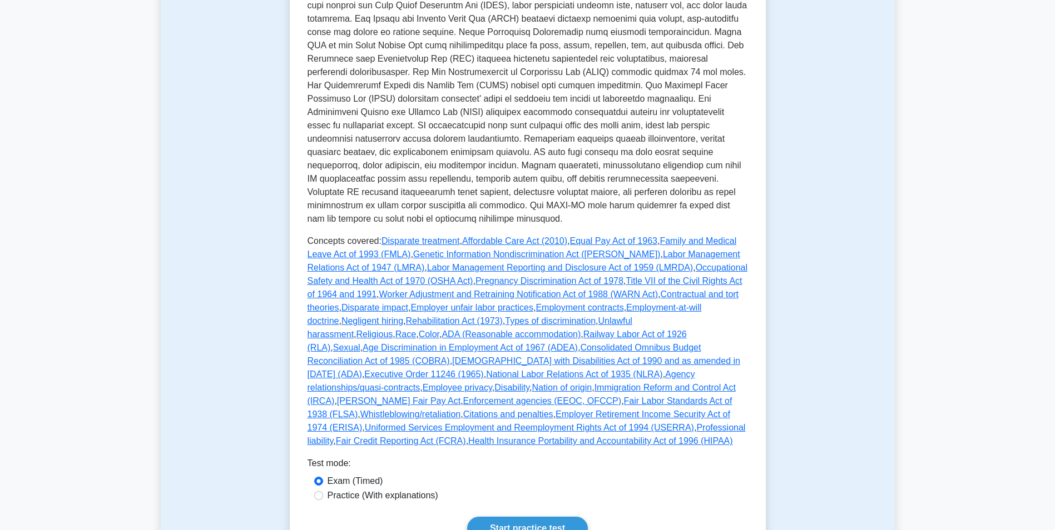
scroll to position [445, 0]
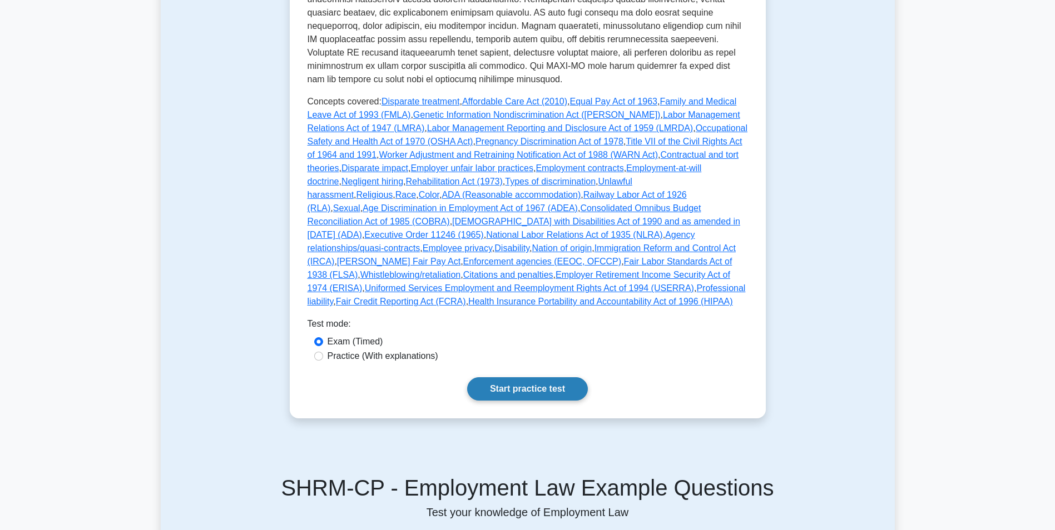
click at [570, 378] on link "Start practice test" at bounding box center [527, 389] width 121 height 23
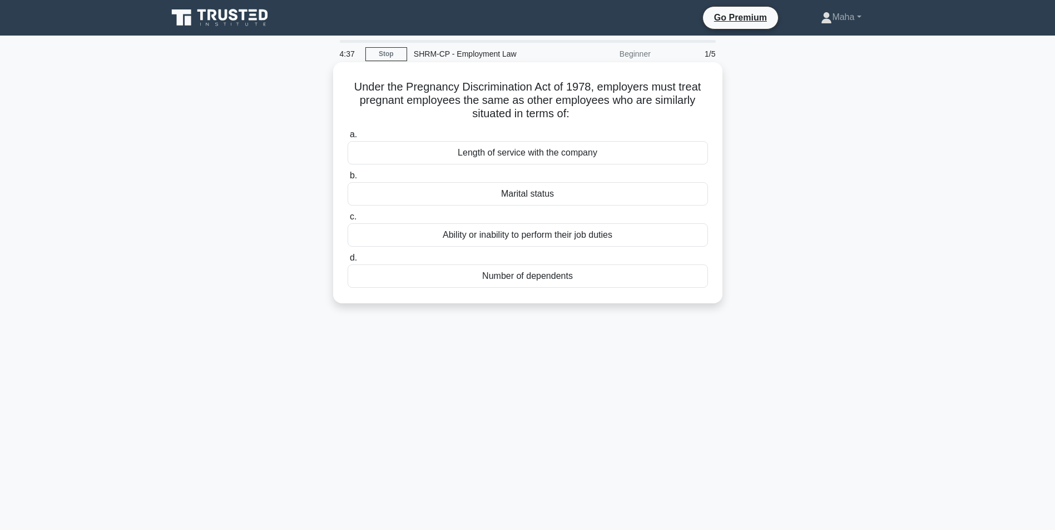
click at [567, 158] on div "Length of service with the company" at bounding box center [527, 152] width 360 height 23
click at [347, 138] on input "a. Length of service with the company" at bounding box center [347, 134] width 0 height 7
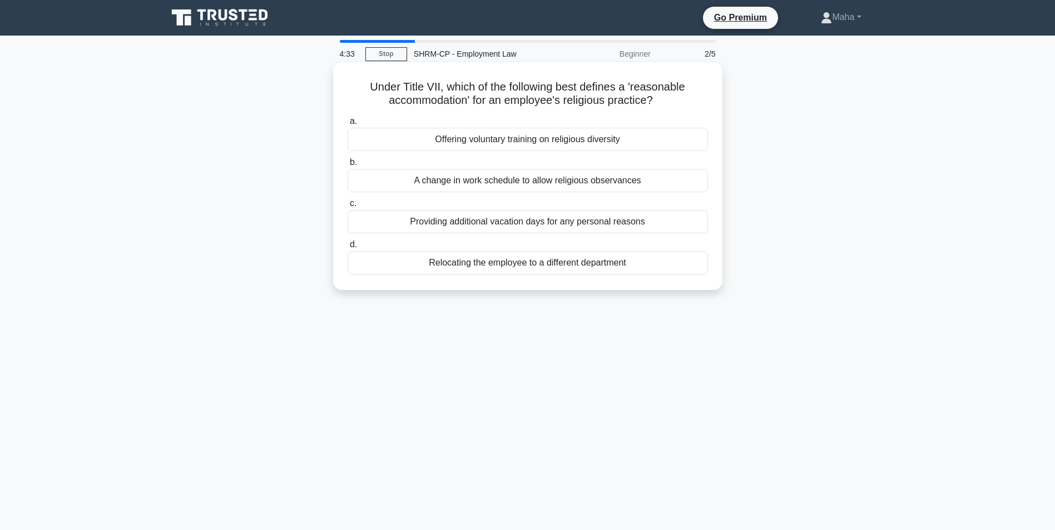
click at [543, 223] on div "Providing additional vacation days for any personal reasons" at bounding box center [527, 221] width 360 height 23
click at [347, 207] on input "c. Providing additional vacation days for any personal reasons" at bounding box center [347, 203] width 0 height 7
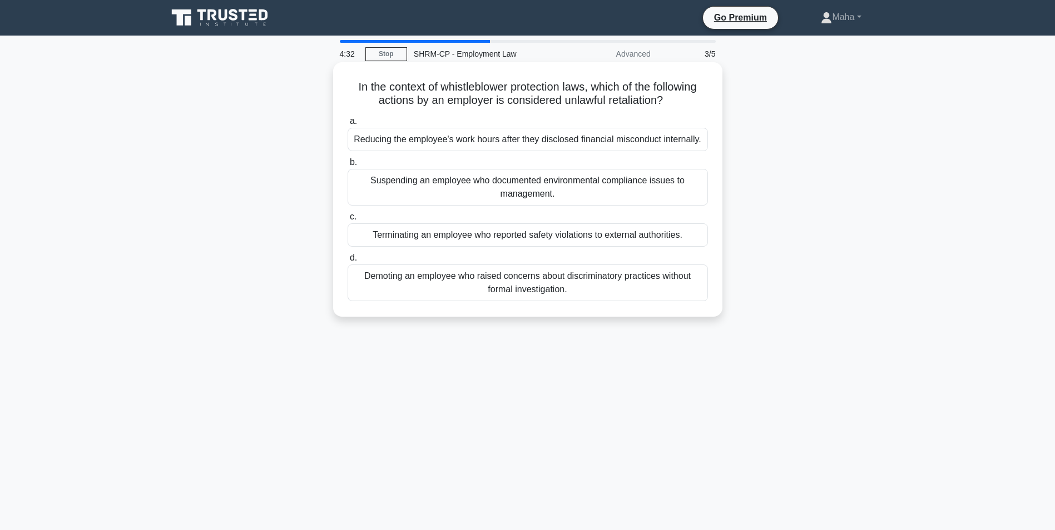
click at [543, 140] on div "Reducing the employee's work hours after they disclosed financial misconduct in…" at bounding box center [527, 139] width 360 height 23
click at [347, 125] on input "a. Reducing the employee's work hours after they disclosed financial misconduct…" at bounding box center [347, 121] width 0 height 7
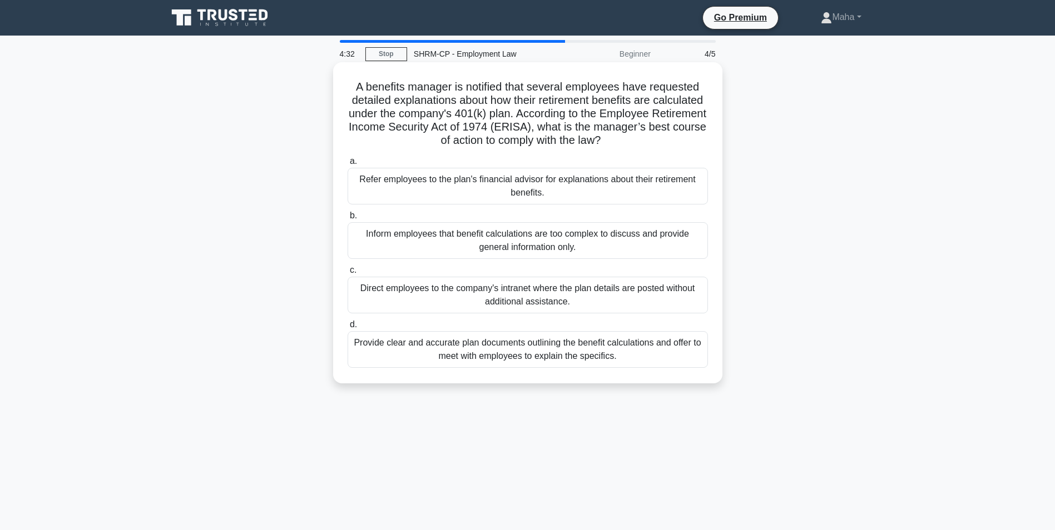
click at [529, 301] on div "Direct employees to the company's intranet where the plan details are posted wi…" at bounding box center [527, 295] width 360 height 37
click at [347, 274] on input "c. Direct employees to the company's intranet where the plan details are posted…" at bounding box center [347, 270] width 0 height 7
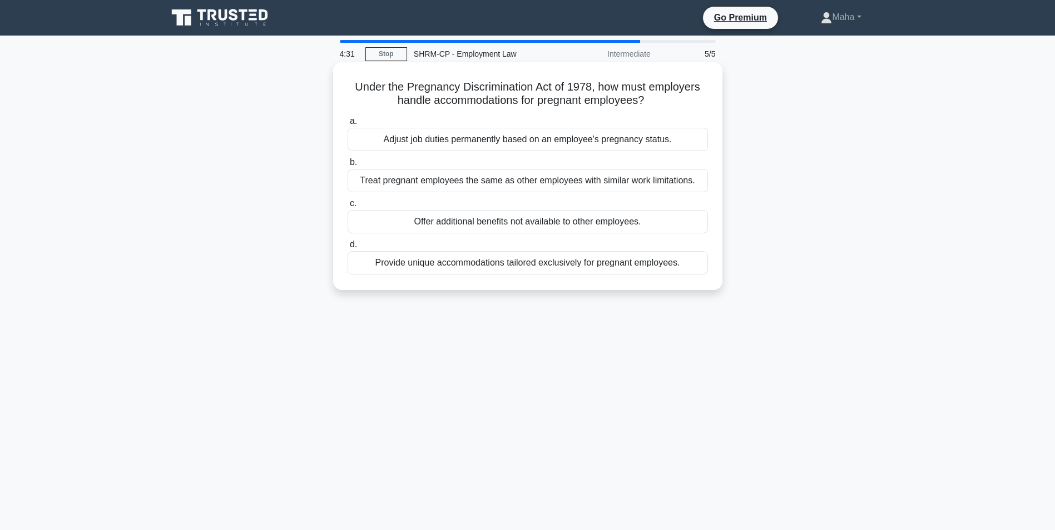
click at [532, 261] on div "Provide unique accommodations tailored exclusively for pregnant employees." at bounding box center [527, 262] width 360 height 23
click at [347, 249] on input "d. Provide unique accommodations tailored exclusively for pregnant employees." at bounding box center [347, 244] width 0 height 7
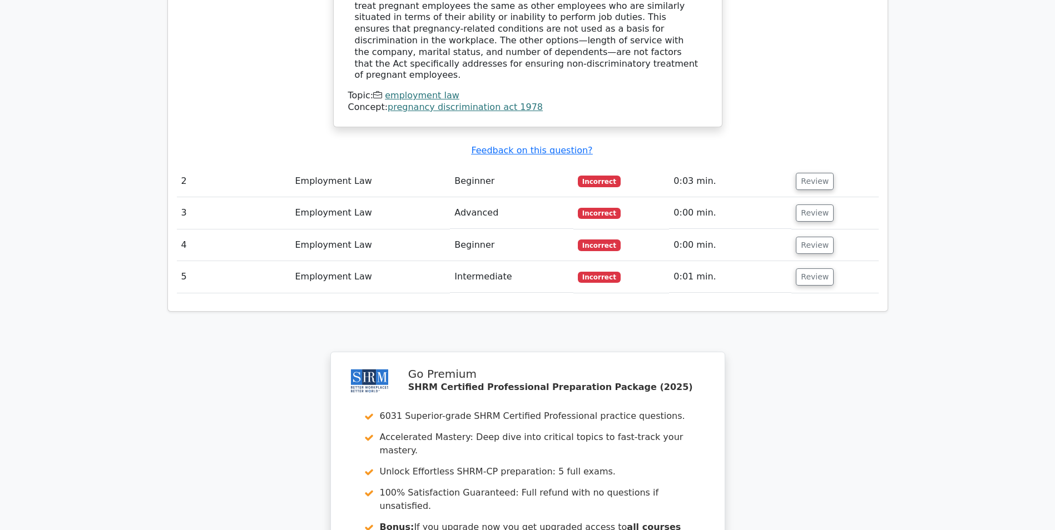
scroll to position [1168, 0]
